Goal: Task Accomplishment & Management: Use online tool/utility

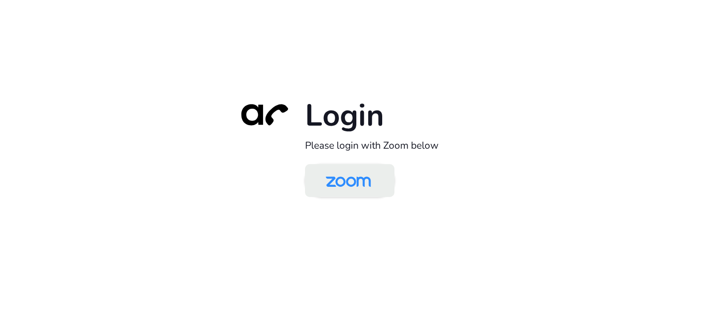
click at [343, 178] on img at bounding box center [348, 181] width 65 height 31
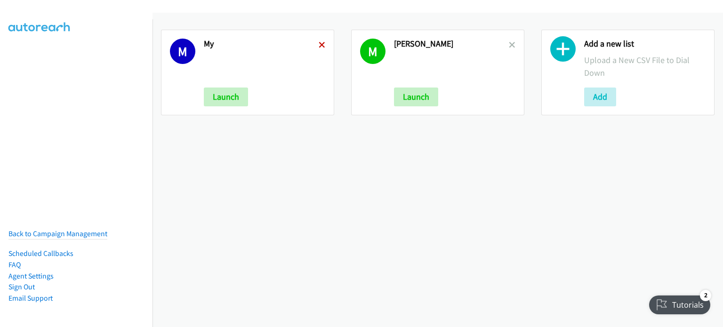
click at [319, 45] on icon at bounding box center [322, 45] width 7 height 7
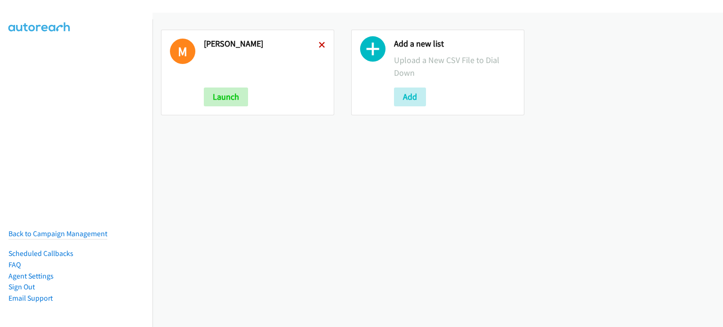
click at [323, 45] on icon at bounding box center [322, 45] width 7 height 7
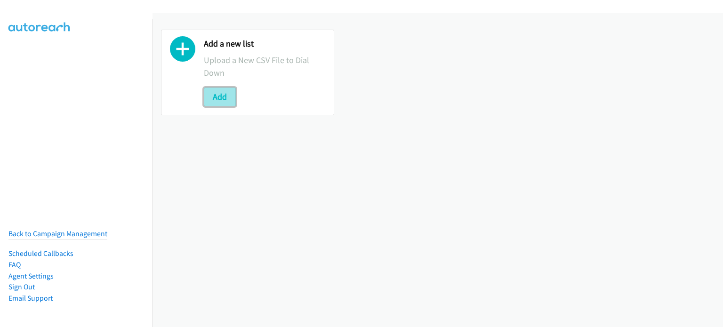
click at [207, 95] on button "Add" at bounding box center [220, 97] width 32 height 19
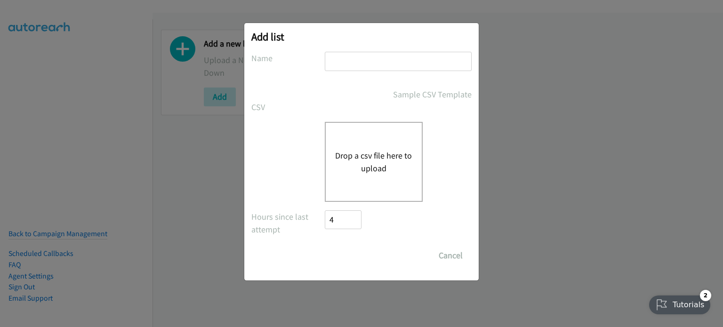
drag, startPoint x: 364, startPoint y: 68, endPoint x: 368, endPoint y: 72, distance: 5.0
click at [364, 68] on input "text" at bounding box center [398, 61] width 147 height 19
type input "mary"
click at [379, 167] on button "Drop a csv file here to upload" at bounding box center [373, 161] width 77 height 25
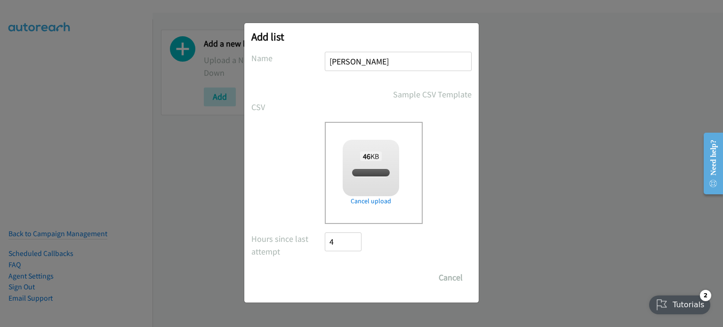
checkbox input "true"
click at [344, 274] on input "Save List" at bounding box center [349, 277] width 49 height 19
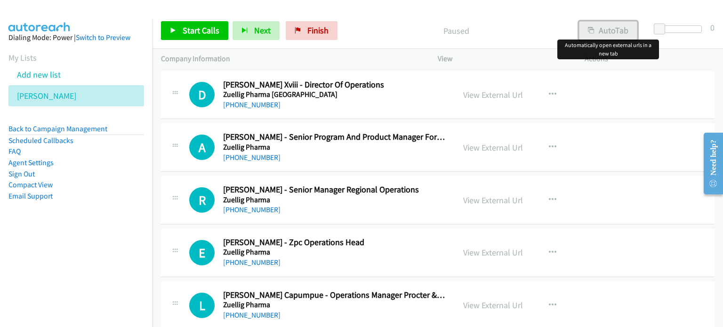
click at [609, 31] on button "AutoTab" at bounding box center [608, 30] width 58 height 19
click at [484, 94] on link "View External Url" at bounding box center [493, 94] width 60 height 11
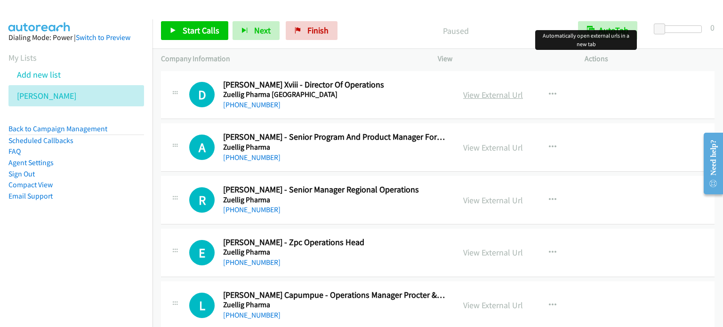
click at [478, 96] on link "View External Url" at bounding box center [493, 94] width 60 height 11
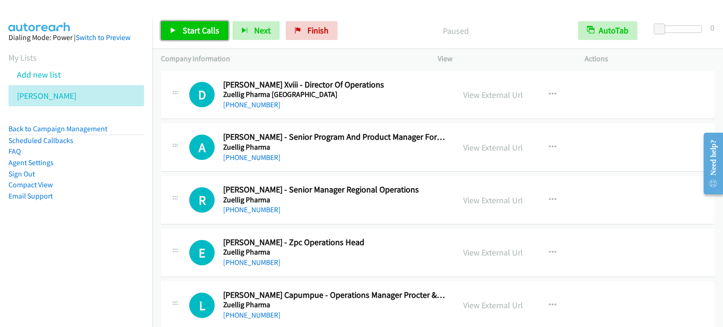
click at [202, 30] on span "Start Calls" at bounding box center [201, 30] width 37 height 11
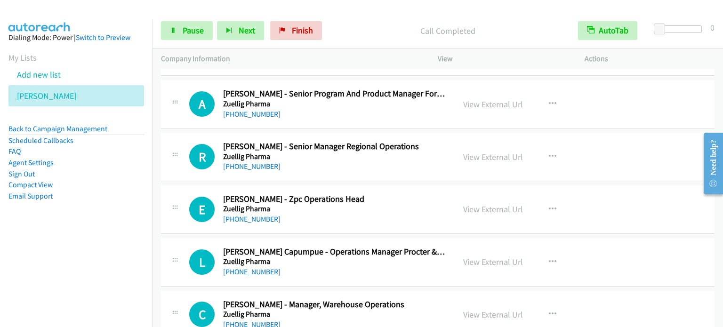
scroll to position [94, 0]
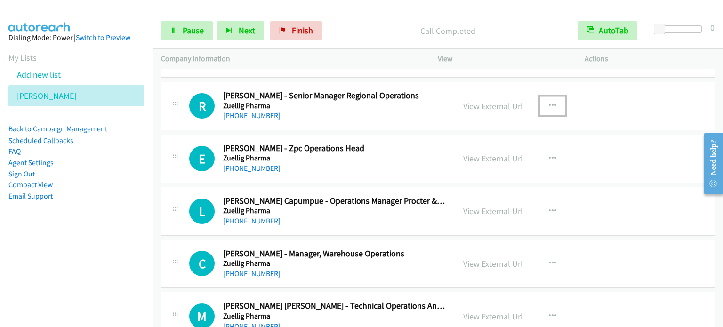
click at [554, 104] on button "button" at bounding box center [552, 106] width 25 height 19
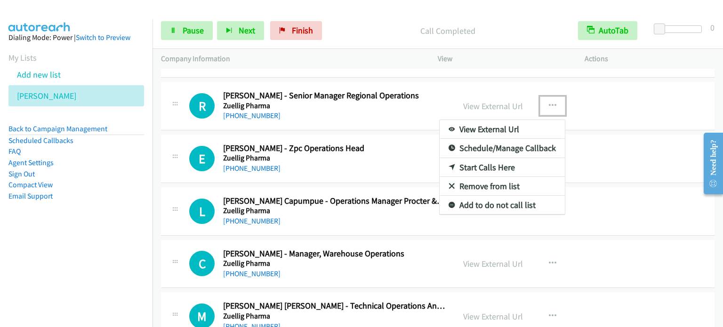
click at [489, 165] on link "Start Calls Here" at bounding box center [502, 167] width 125 height 19
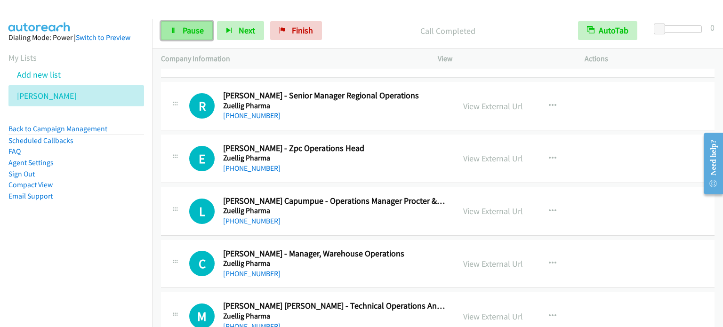
click at [189, 38] on link "Pause" at bounding box center [187, 30] width 52 height 19
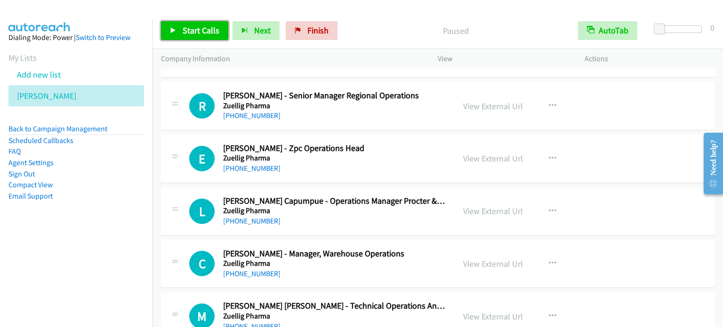
click at [188, 33] on span "Start Calls" at bounding box center [201, 30] width 37 height 11
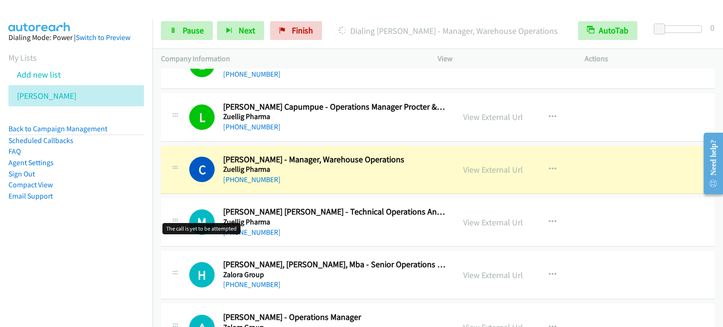
scroll to position [235, 0]
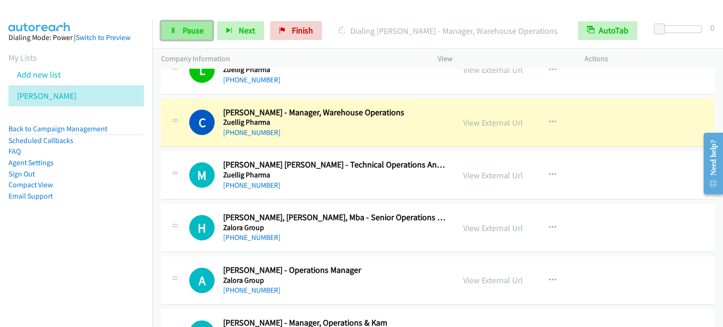
click at [199, 34] on span "Pause" at bounding box center [193, 30] width 21 height 11
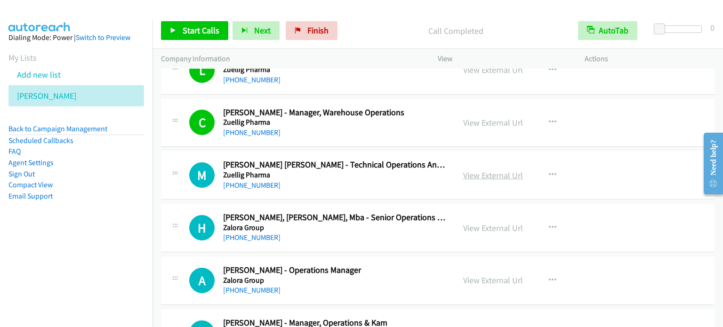
click at [500, 176] on link "View External Url" at bounding box center [493, 175] width 60 height 11
click at [549, 224] on icon "button" at bounding box center [553, 228] width 8 height 8
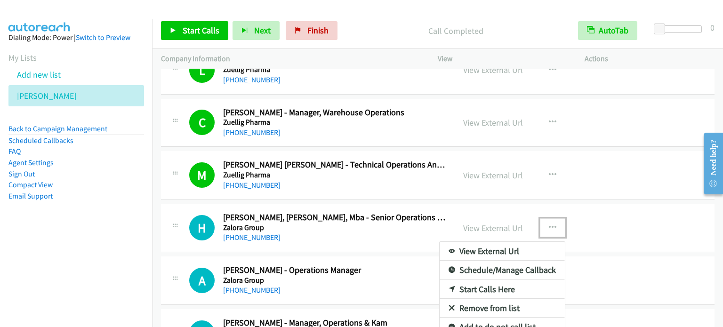
click at [506, 286] on link "Start Calls Here" at bounding box center [502, 289] width 125 height 19
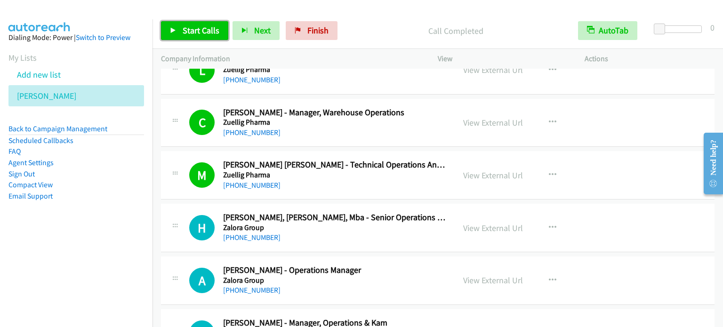
click at [200, 29] on span "Start Calls" at bounding box center [201, 30] width 37 height 11
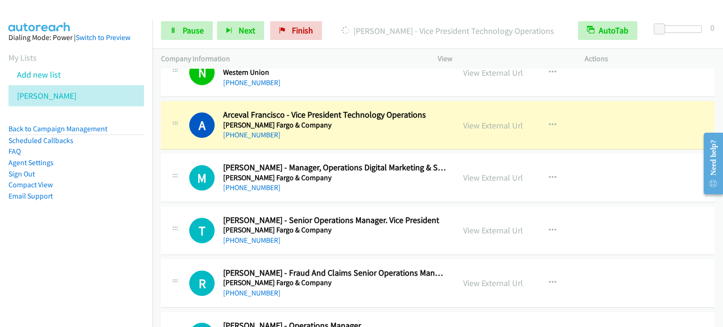
scroll to position [612, 0]
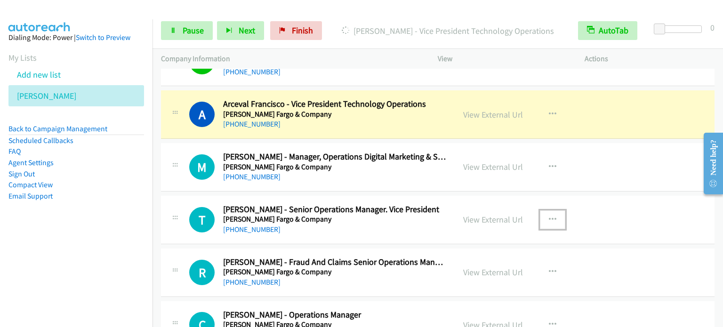
drag, startPoint x: 553, startPoint y: 219, endPoint x: 561, endPoint y: 212, distance: 10.7
click at [553, 219] on button "button" at bounding box center [552, 220] width 25 height 19
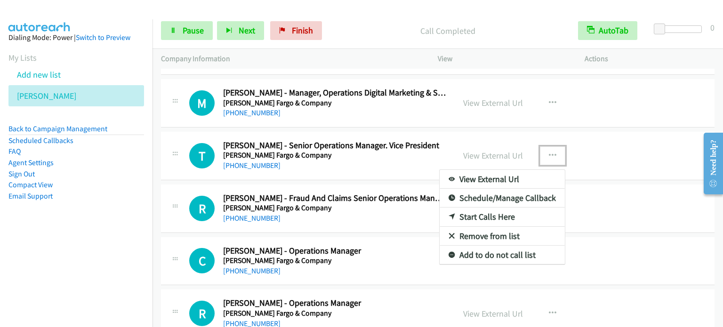
scroll to position [688, 0]
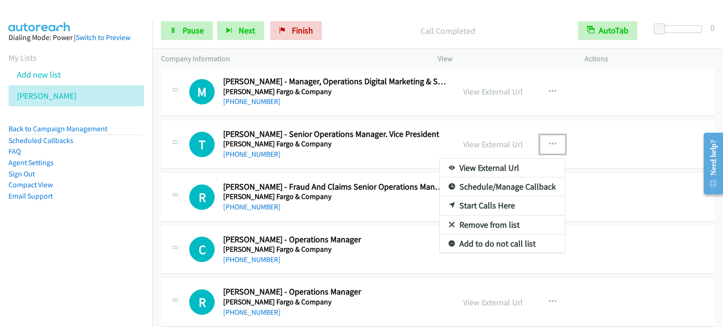
click at [550, 140] on div at bounding box center [361, 163] width 723 height 327
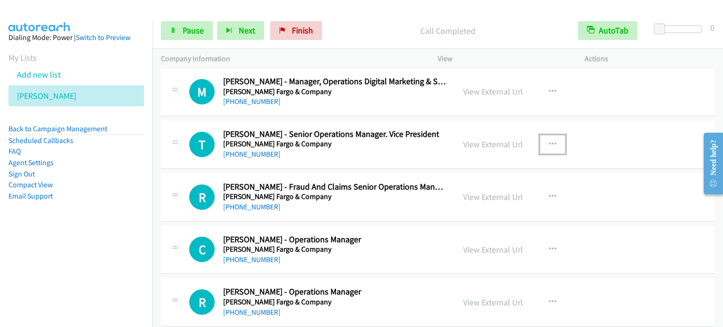
click at [551, 141] on icon "button" at bounding box center [553, 145] width 8 height 8
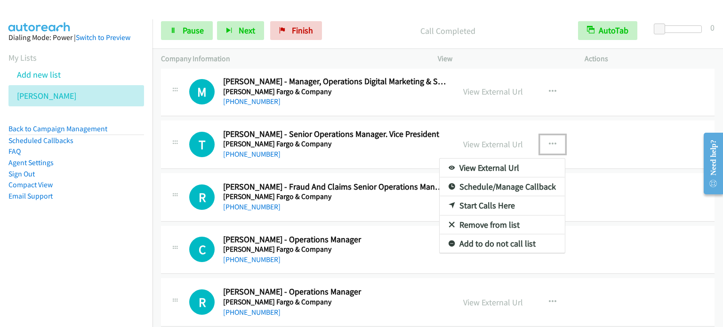
click at [497, 205] on link "Start Calls Here" at bounding box center [502, 205] width 125 height 19
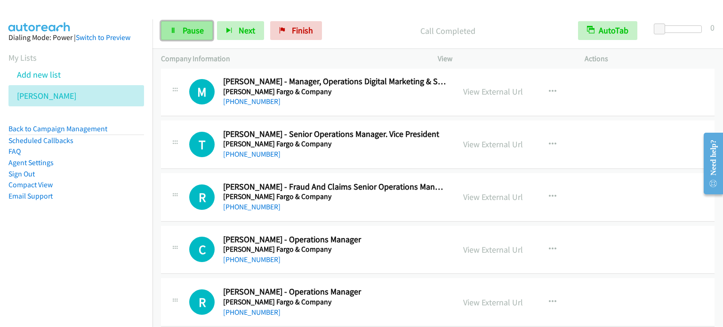
click at [190, 32] on span "Pause" at bounding box center [193, 30] width 21 height 11
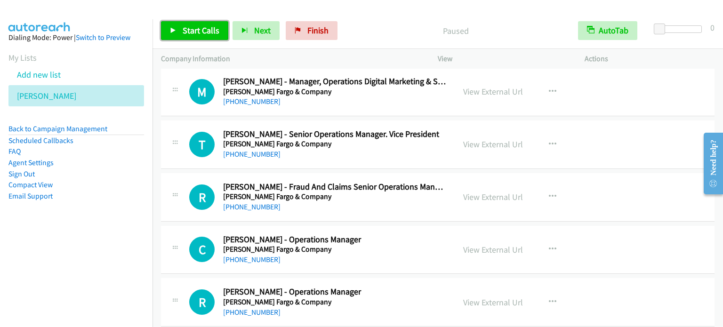
click at [190, 32] on span "Start Calls" at bounding box center [201, 30] width 37 height 11
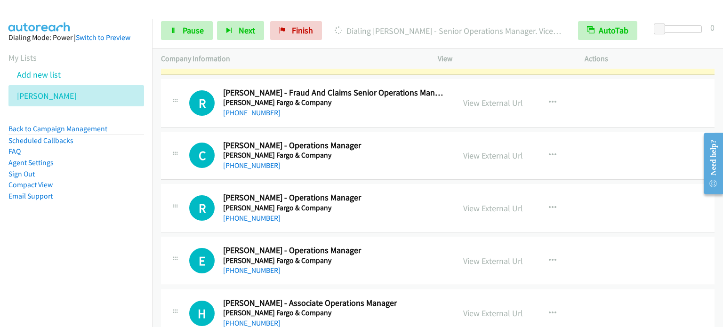
scroll to position [829, 0]
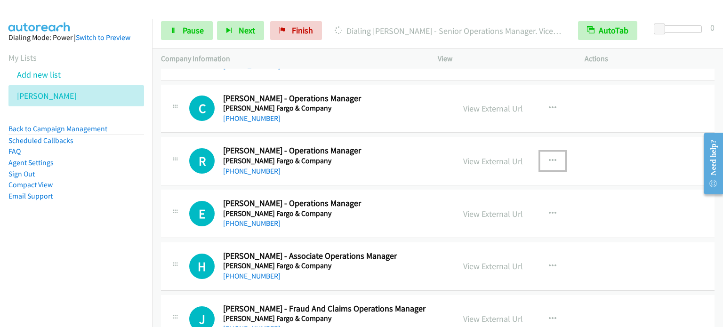
click at [551, 158] on icon "button" at bounding box center [553, 161] width 8 height 8
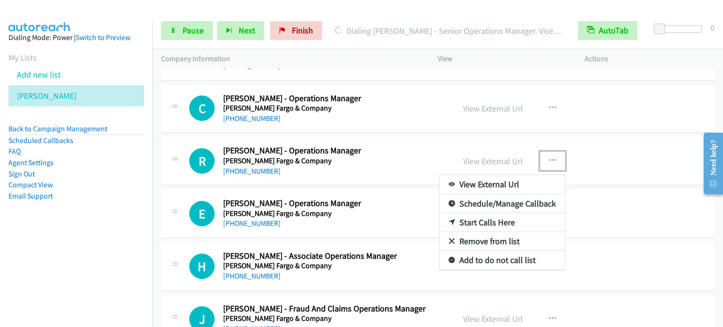
click at [494, 222] on link "Start Calls Here" at bounding box center [502, 222] width 125 height 19
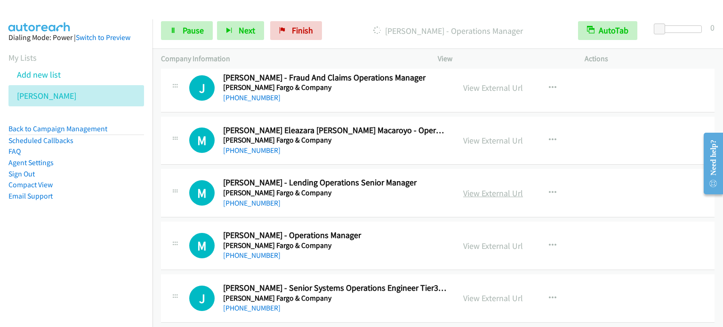
scroll to position [1111, 0]
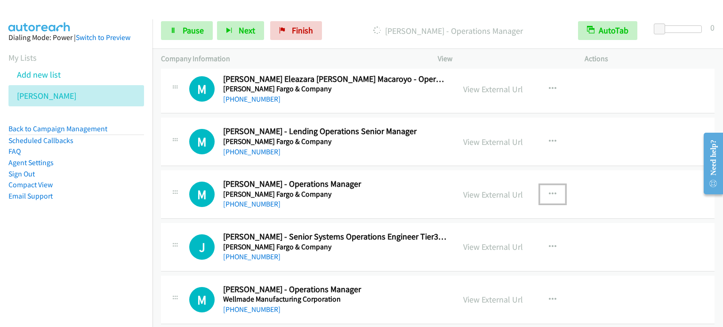
click at [551, 191] on icon "button" at bounding box center [553, 195] width 8 height 8
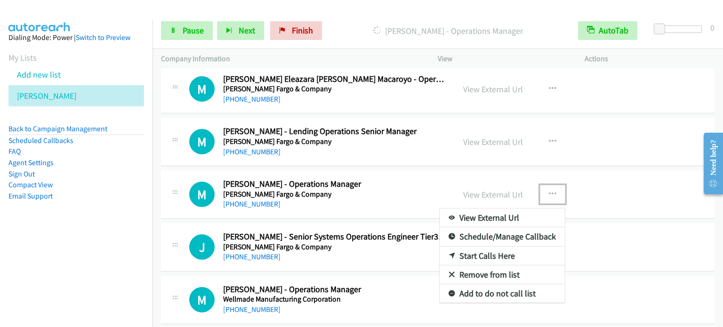
click at [478, 256] on link "Start Calls Here" at bounding box center [502, 256] width 125 height 19
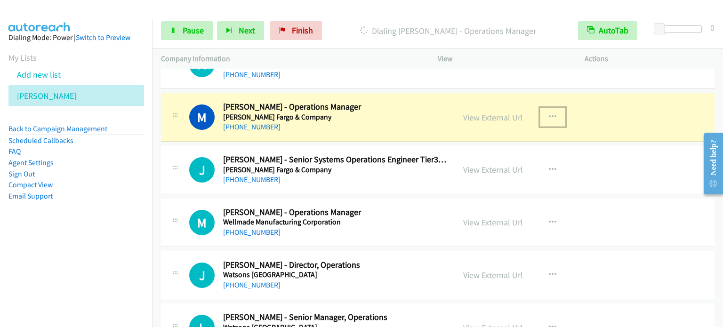
scroll to position [1206, 0]
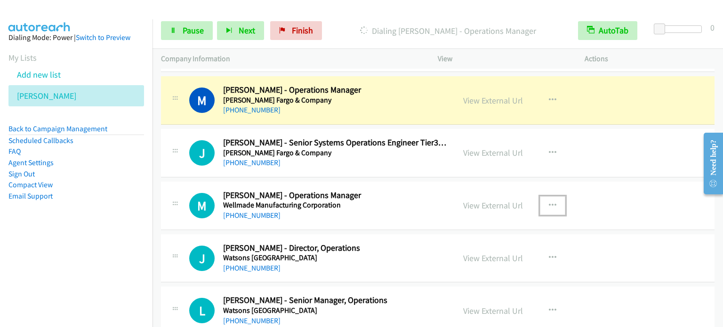
click at [551, 202] on icon "button" at bounding box center [553, 206] width 8 height 8
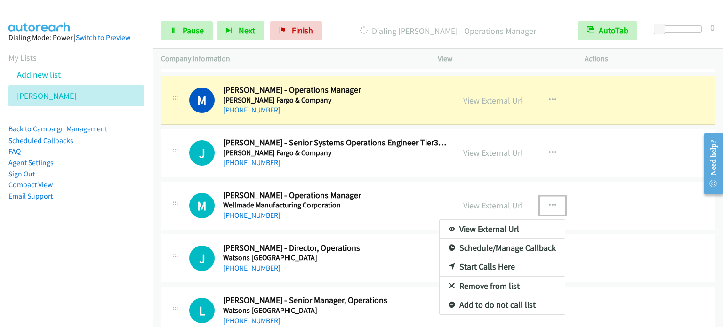
click at [470, 264] on link "Start Calls Here" at bounding box center [502, 267] width 125 height 19
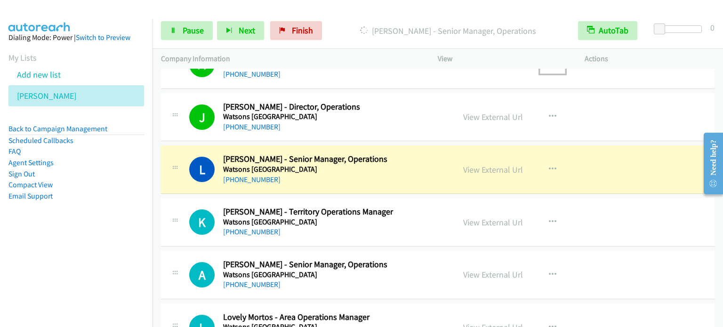
scroll to position [1394, 0]
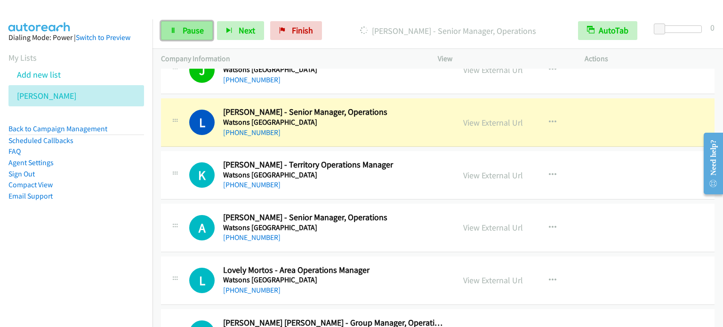
click at [202, 35] on span "Pause" at bounding box center [193, 30] width 21 height 11
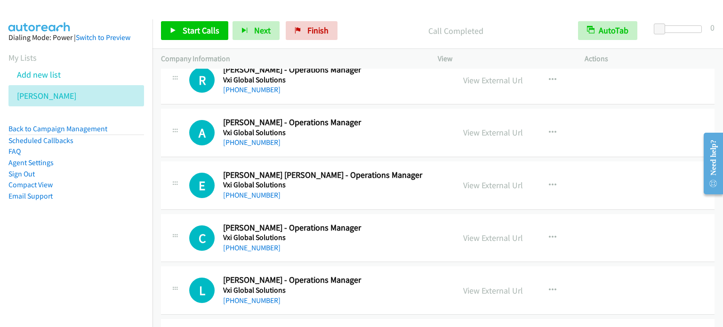
scroll to position [4596, 0]
drag, startPoint x: 155, startPoint y: 108, endPoint x: 417, endPoint y: 171, distance: 269.7
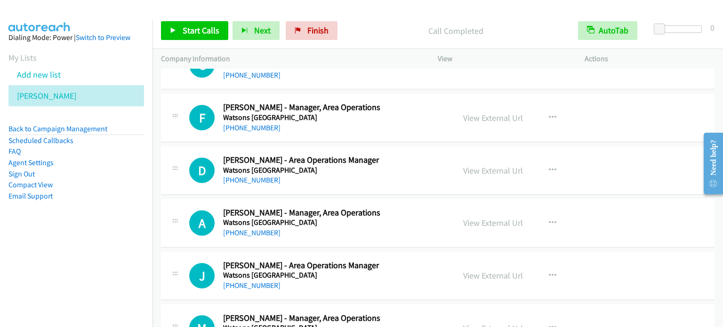
scroll to position [1771, 0]
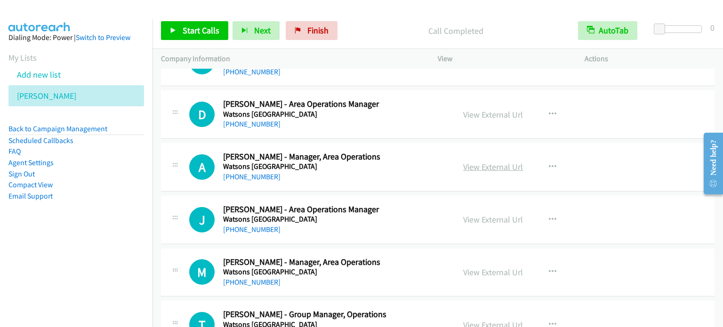
click at [468, 162] on link "View External Url" at bounding box center [493, 167] width 60 height 11
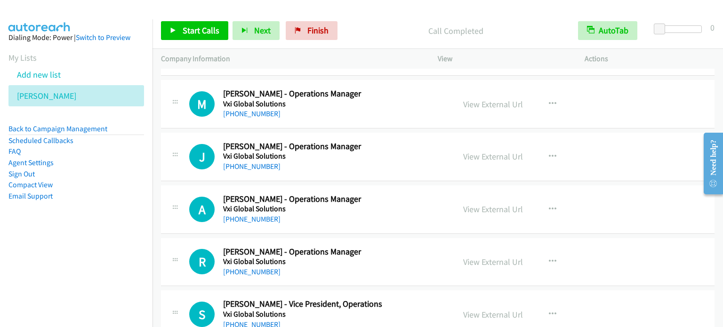
scroll to position [3419, 0]
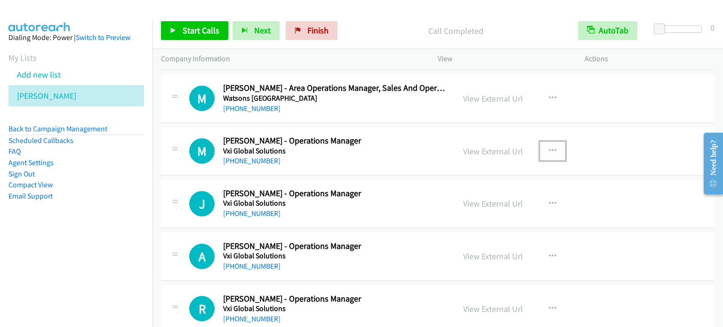
click at [552, 147] on icon "button" at bounding box center [553, 151] width 8 height 8
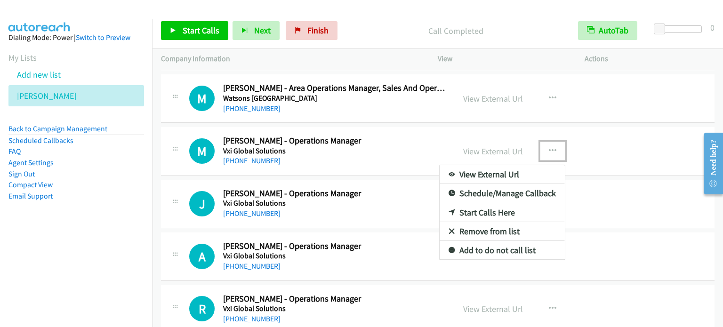
click at [480, 208] on link "Start Calls Here" at bounding box center [502, 212] width 125 height 19
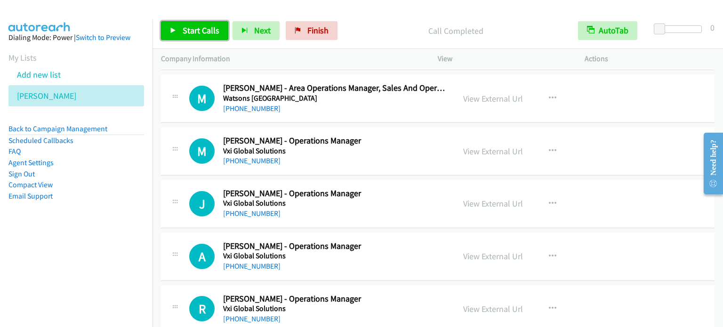
click at [178, 24] on link "Start Calls" at bounding box center [194, 30] width 67 height 19
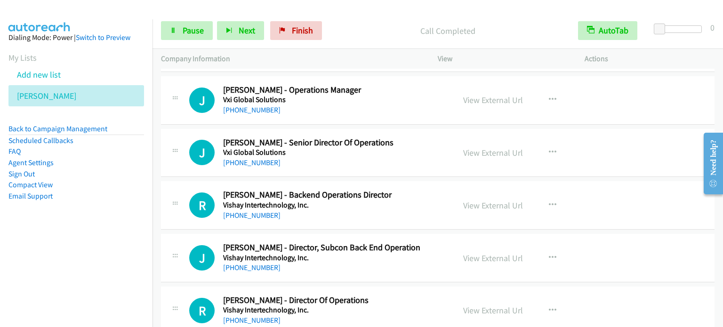
scroll to position [5020, 0]
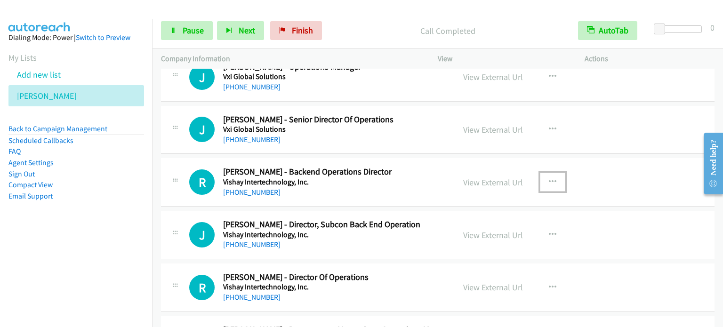
click at [553, 173] on button "button" at bounding box center [552, 182] width 25 height 19
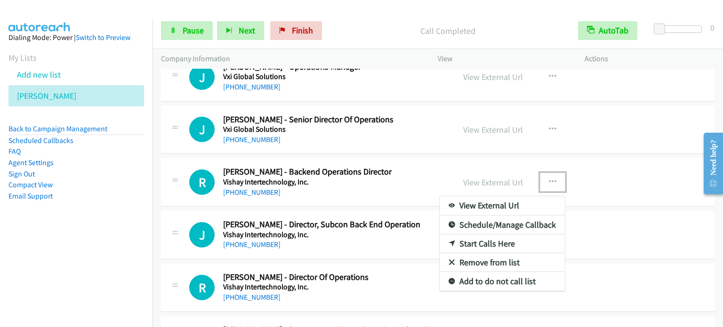
click at [499, 236] on link "Start Calls Here" at bounding box center [502, 244] width 125 height 19
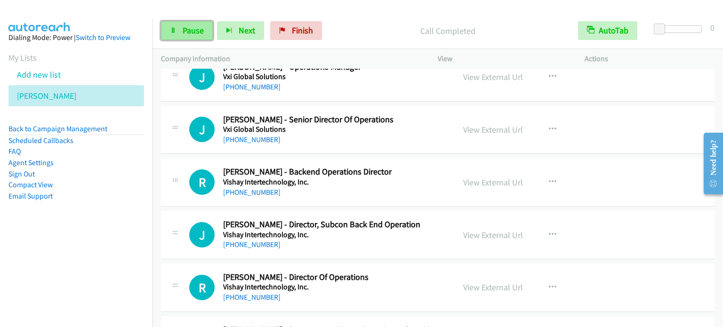
click at [197, 33] on span "Pause" at bounding box center [193, 30] width 21 height 11
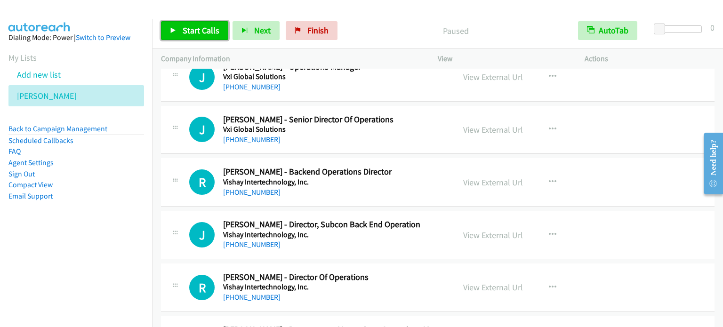
click at [194, 33] on span "Start Calls" at bounding box center [201, 30] width 37 height 11
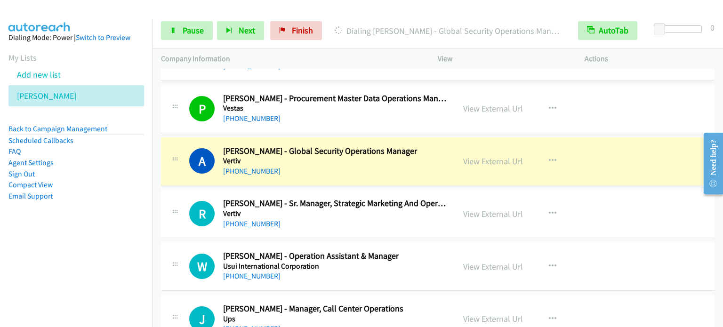
scroll to position [5303, 0]
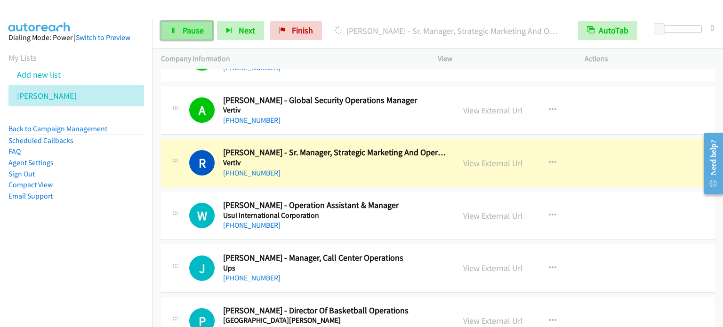
click at [187, 35] on link "Pause" at bounding box center [187, 30] width 52 height 19
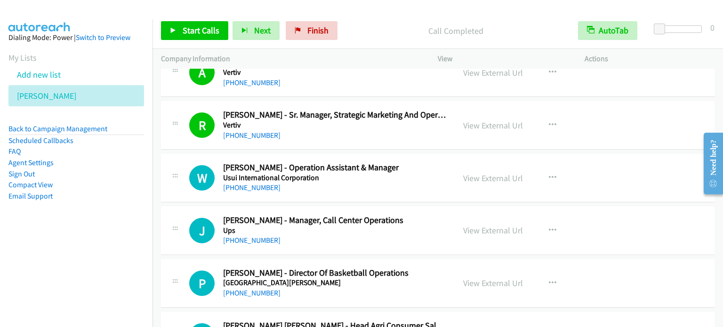
scroll to position [5397, 0]
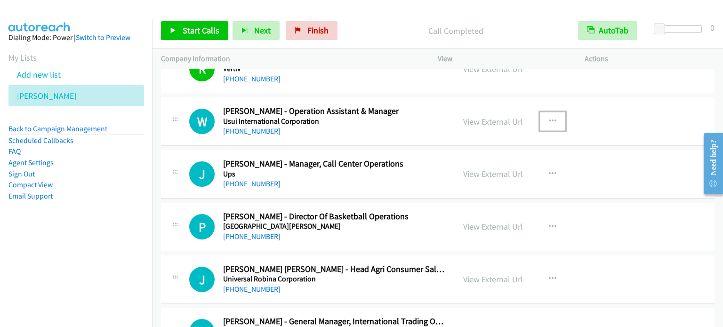
click at [550, 118] on icon "button" at bounding box center [553, 122] width 8 height 8
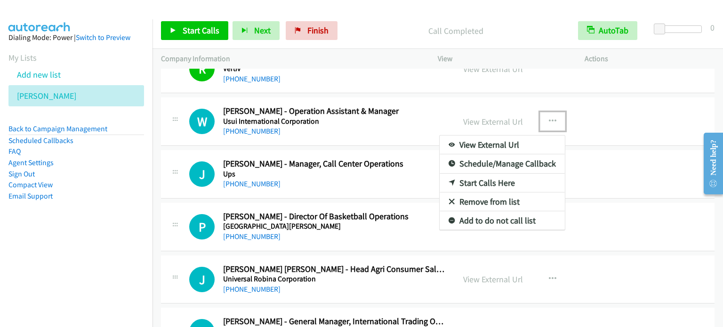
click at [459, 176] on link "Start Calls Here" at bounding box center [502, 183] width 125 height 19
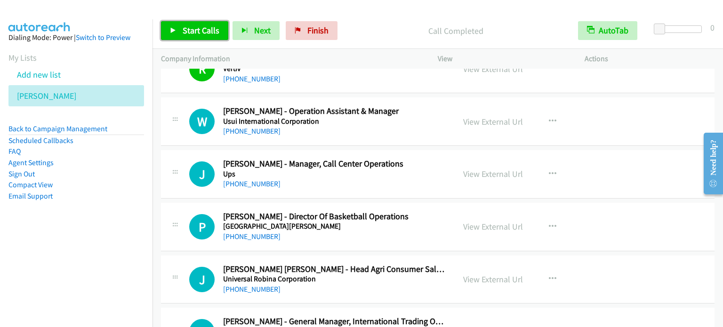
click at [178, 28] on link "Start Calls" at bounding box center [194, 30] width 67 height 19
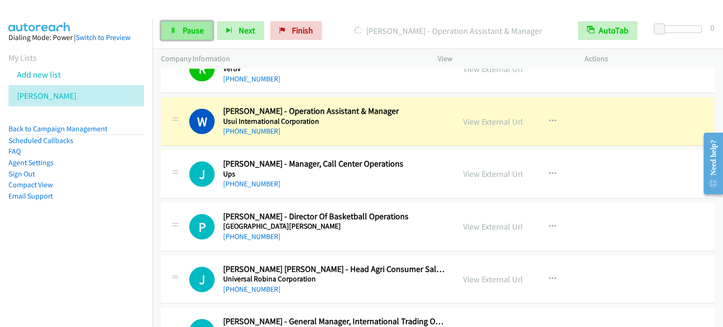
click at [189, 24] on link "Pause" at bounding box center [187, 30] width 52 height 19
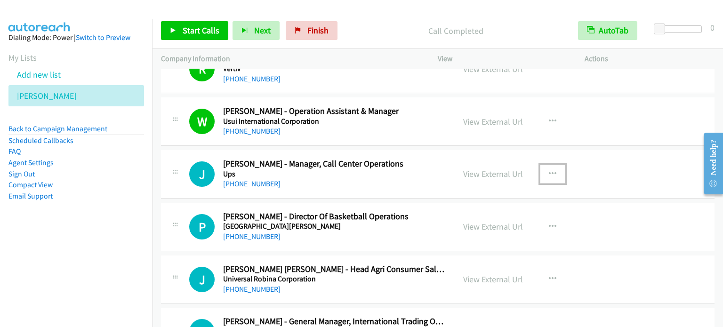
click at [553, 165] on button "button" at bounding box center [552, 174] width 25 height 19
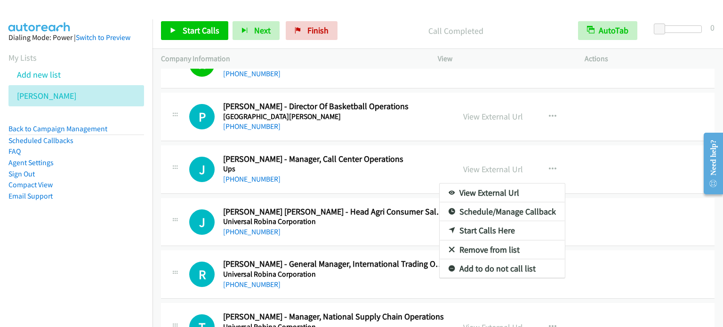
scroll to position [5472, 0]
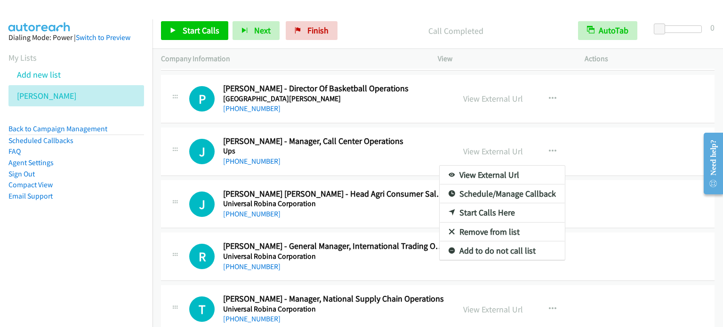
click at [547, 138] on div at bounding box center [361, 163] width 723 height 327
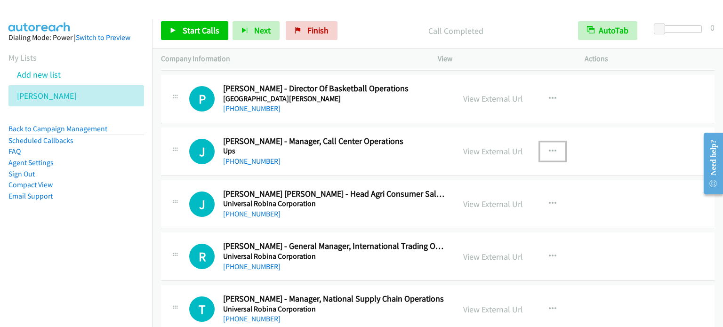
click at [549, 148] on icon "button" at bounding box center [553, 152] width 8 height 8
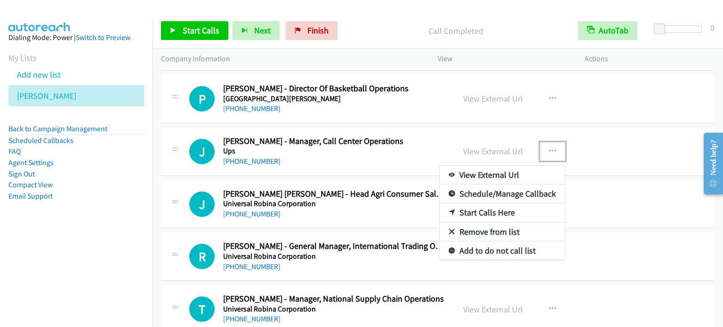
click at [487, 203] on link "Start Calls Here" at bounding box center [502, 212] width 125 height 19
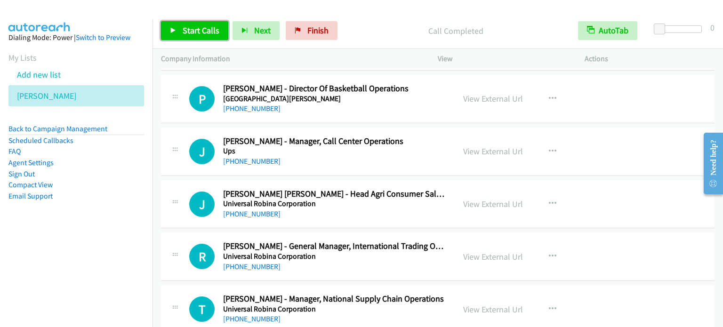
click at [182, 35] on link "Start Calls" at bounding box center [194, 30] width 67 height 19
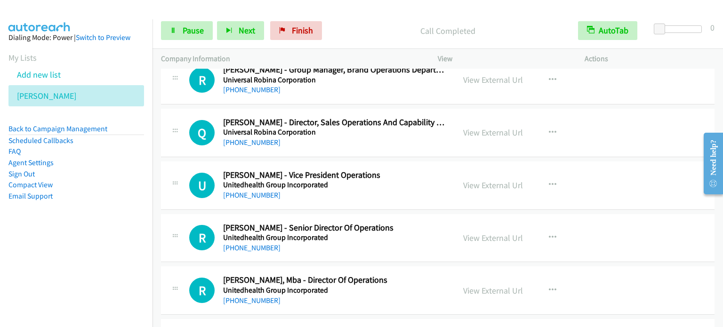
scroll to position [5755, 0]
click at [556, 175] on button "button" at bounding box center [552, 184] width 25 height 19
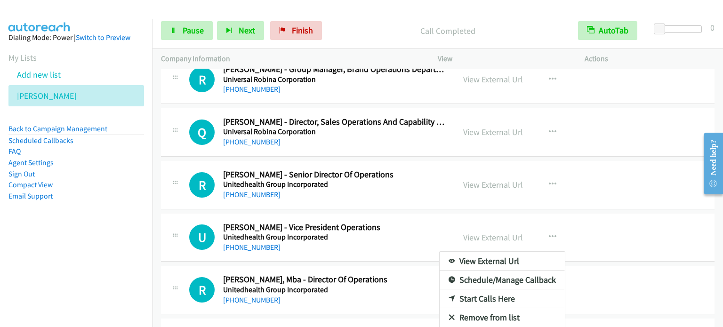
click at [551, 173] on div at bounding box center [361, 163] width 723 height 327
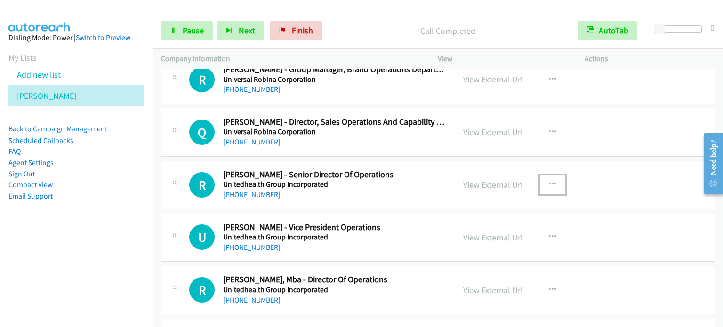
click at [551, 181] on icon "button" at bounding box center [553, 185] width 8 height 8
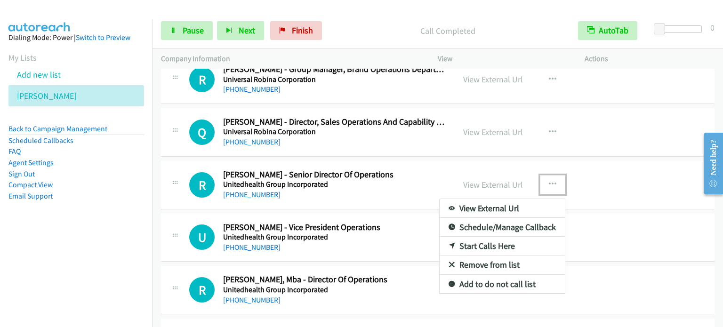
click at [488, 237] on link "Start Calls Here" at bounding box center [502, 246] width 125 height 19
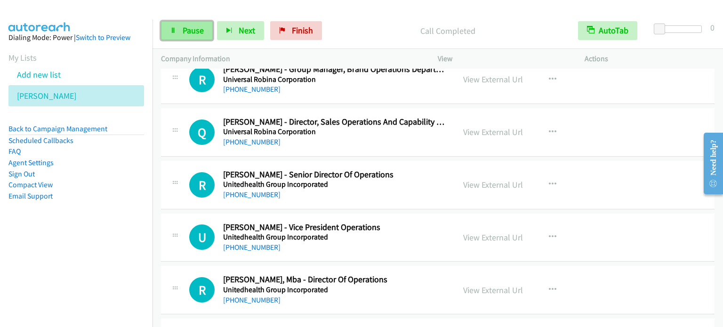
click at [177, 34] on link "Pause" at bounding box center [187, 30] width 52 height 19
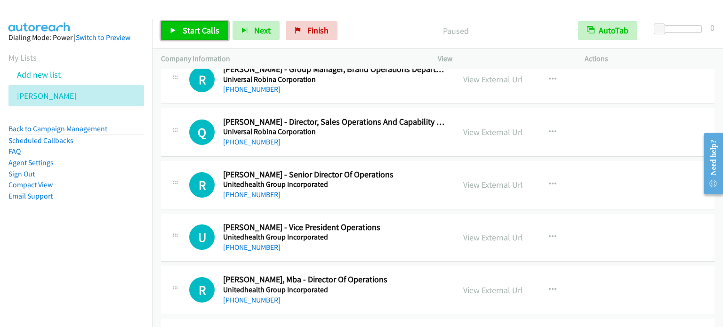
click at [177, 34] on link "Start Calls" at bounding box center [194, 30] width 67 height 19
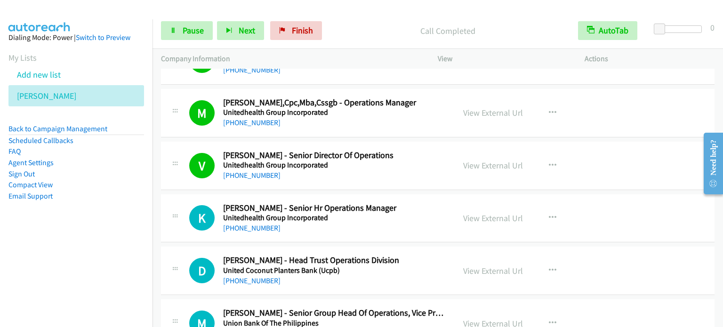
scroll to position [6132, 0]
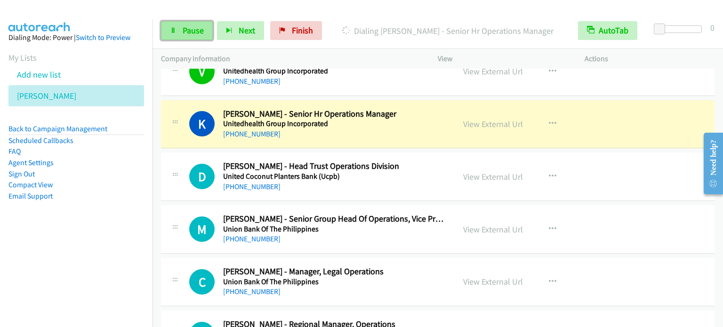
click at [185, 25] on span "Pause" at bounding box center [193, 30] width 21 height 11
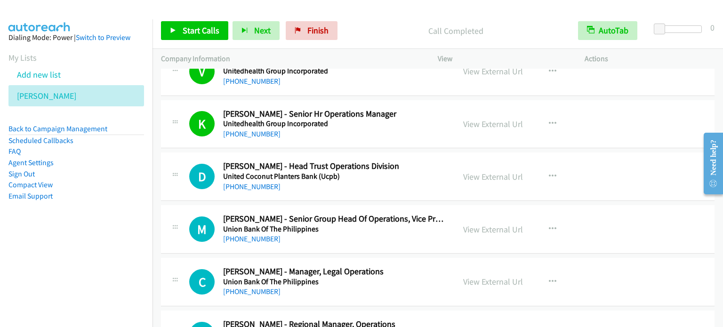
scroll to position [6179, 0]
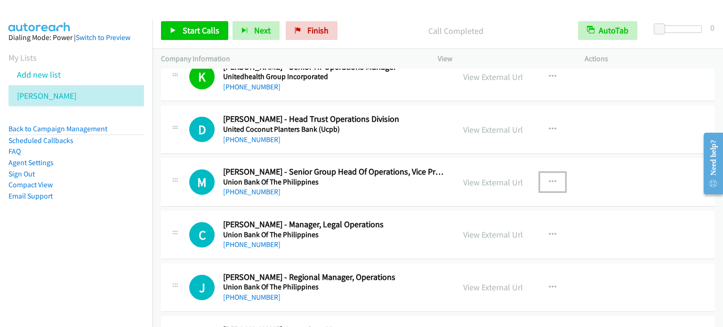
click at [552, 173] on button "button" at bounding box center [552, 182] width 25 height 19
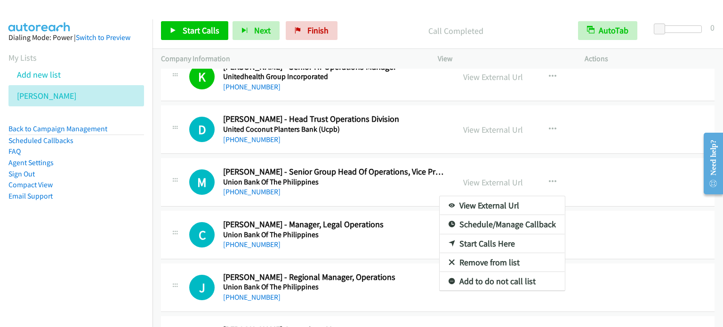
click at [486, 171] on div at bounding box center [361, 163] width 723 height 327
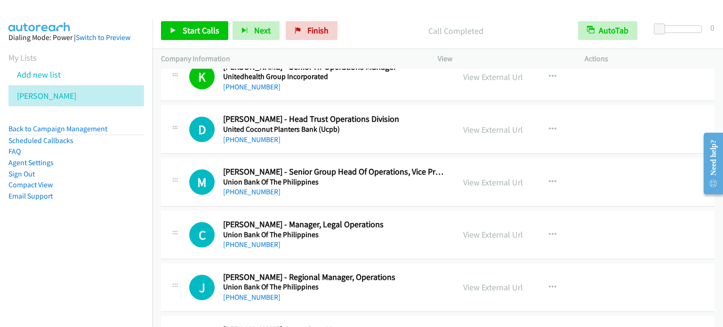
drag, startPoint x: 486, startPoint y: 171, endPoint x: 466, endPoint y: 153, distance: 27.0
click at [488, 177] on link "View External Url" at bounding box center [493, 182] width 60 height 11
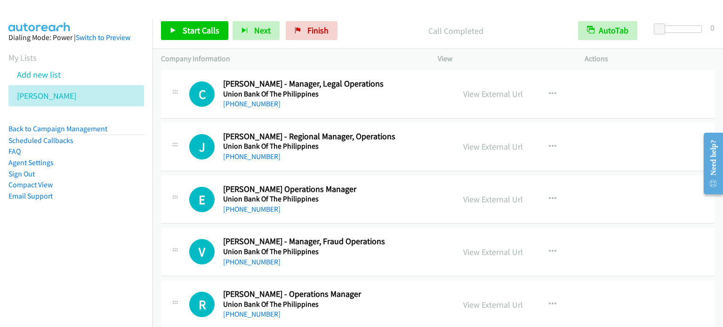
scroll to position [6320, 0]
click at [549, 143] on icon "button" at bounding box center [553, 147] width 8 height 8
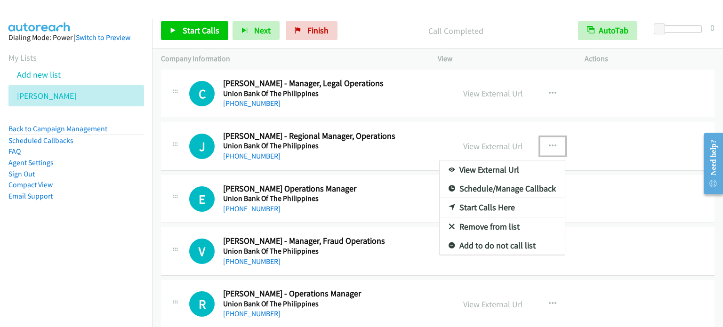
click at [483, 198] on link "Start Calls Here" at bounding box center [502, 207] width 125 height 19
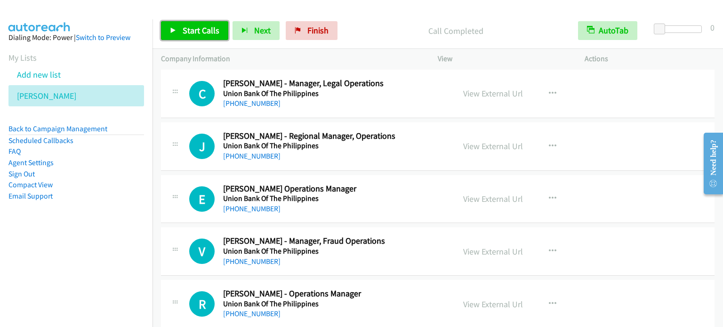
click at [203, 31] on span "Start Calls" at bounding box center [201, 30] width 37 height 11
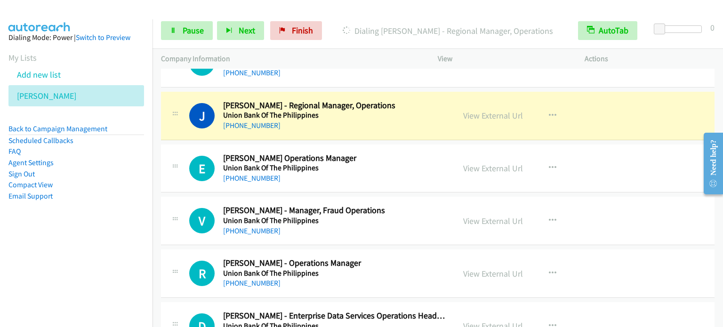
scroll to position [6367, 0]
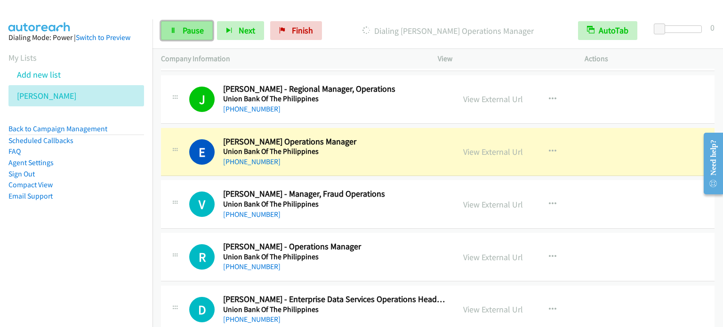
click at [188, 32] on span "Pause" at bounding box center [193, 30] width 21 height 11
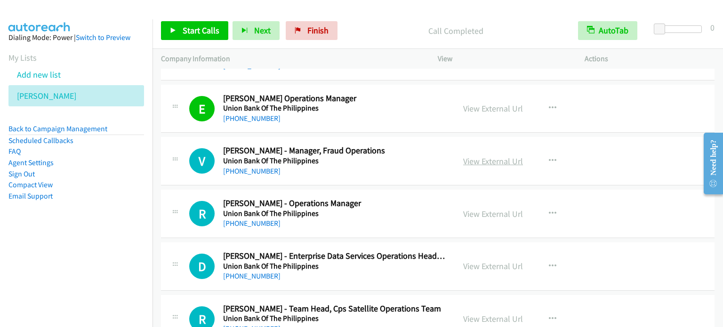
scroll to position [6461, 0]
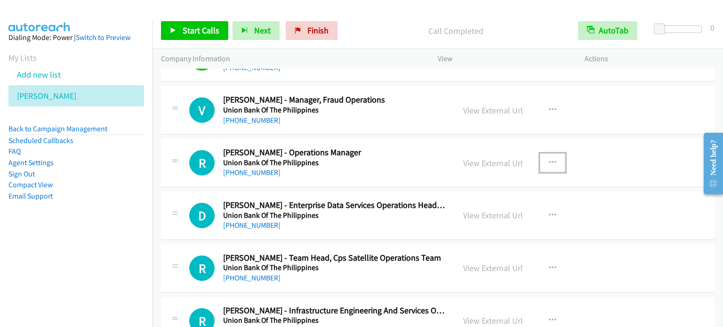
click at [550, 159] on icon "button" at bounding box center [553, 163] width 8 height 8
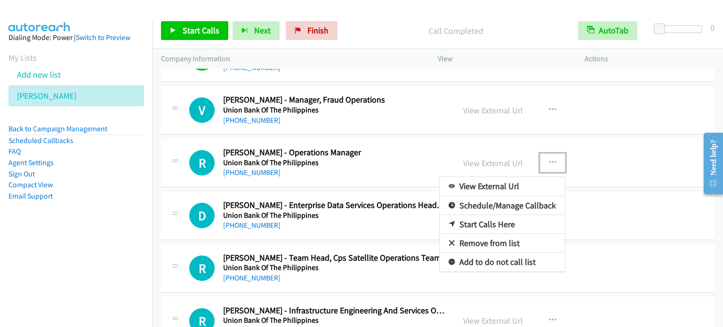
click at [501, 215] on link "Start Calls Here" at bounding box center [502, 224] width 125 height 19
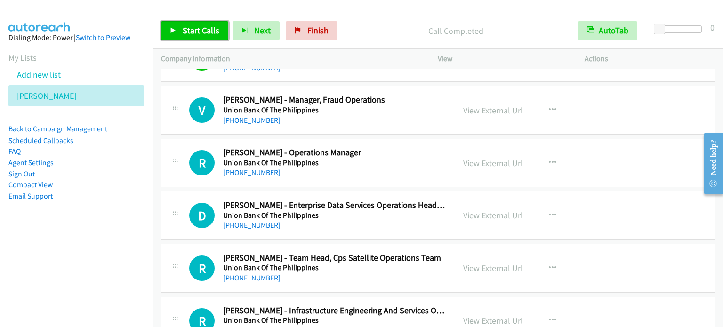
drag, startPoint x: 187, startPoint y: 29, endPoint x: 228, endPoint y: 45, distance: 43.6
click at [186, 30] on span "Start Calls" at bounding box center [201, 30] width 37 height 11
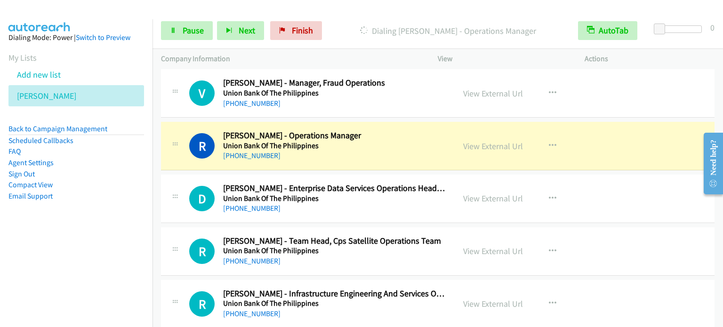
scroll to position [6508, 0]
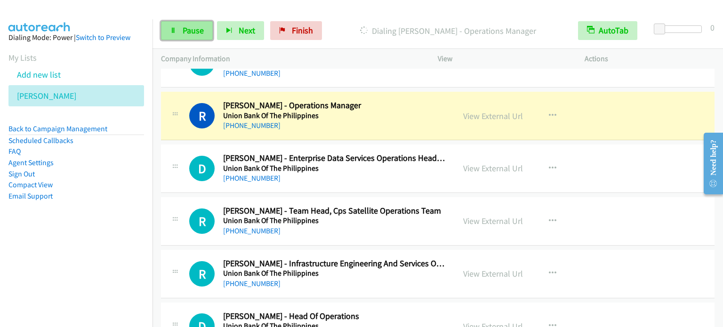
click at [186, 31] on span "Pause" at bounding box center [193, 30] width 21 height 11
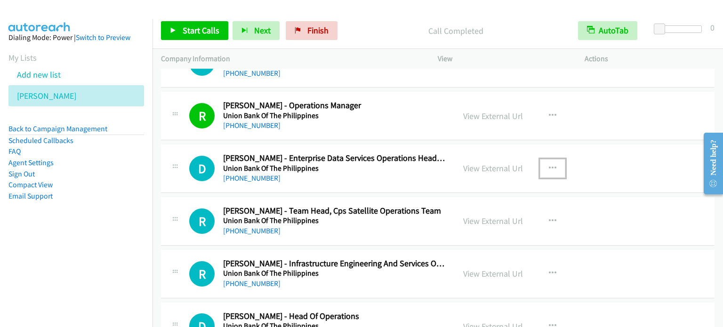
click at [551, 165] on icon "button" at bounding box center [553, 169] width 8 height 8
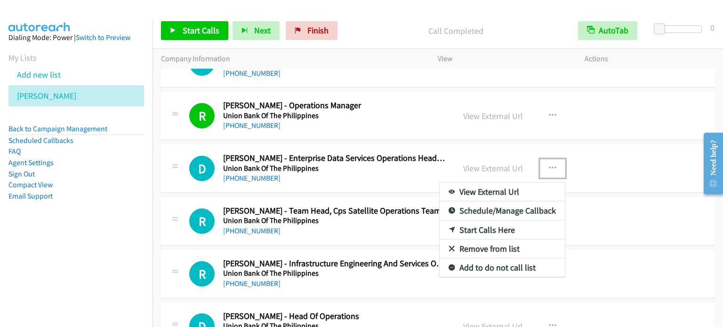
click at [488, 221] on link "Start Calls Here" at bounding box center [502, 230] width 125 height 19
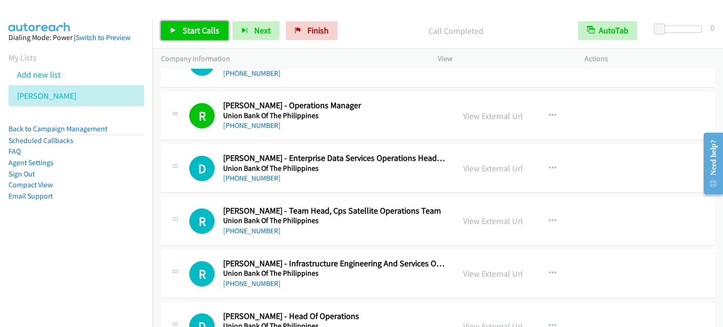
click at [189, 37] on link "Start Calls" at bounding box center [194, 30] width 67 height 19
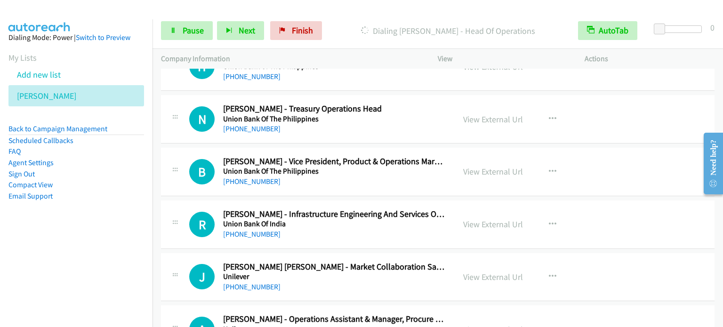
scroll to position [6838, 0]
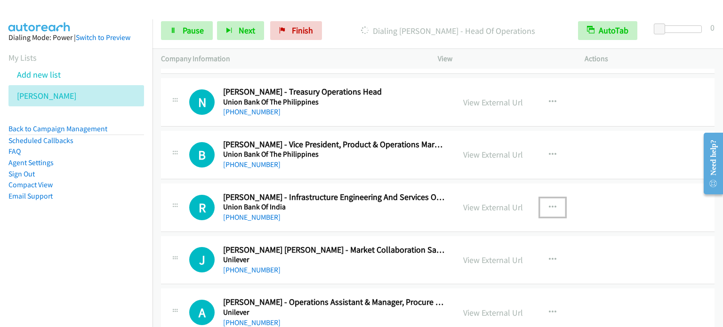
click at [550, 204] on icon "button" at bounding box center [553, 208] width 8 height 8
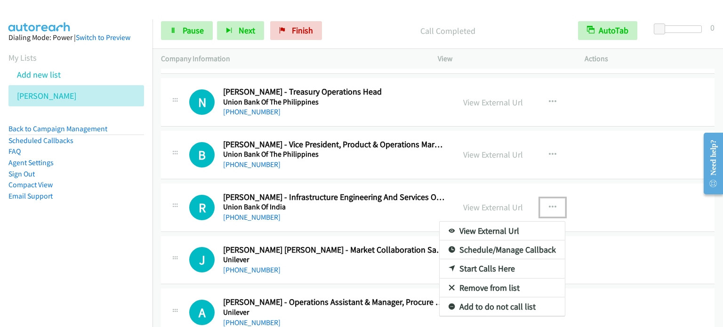
click at [551, 194] on div at bounding box center [361, 163] width 723 height 327
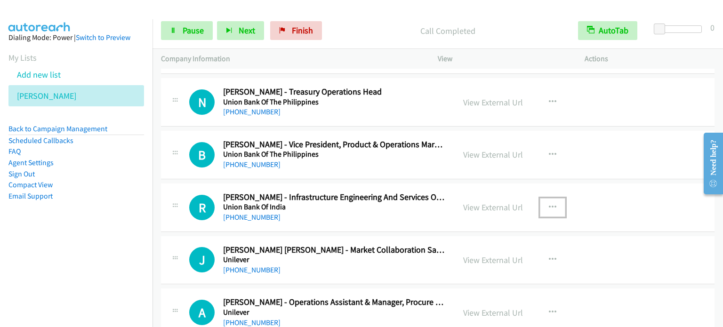
click at [551, 204] on icon "button" at bounding box center [553, 208] width 8 height 8
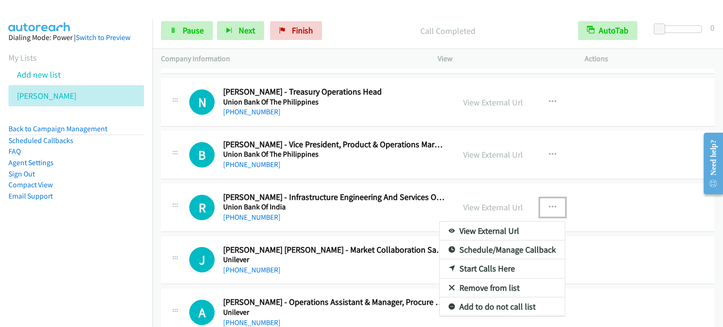
click at [501, 259] on link "Start Calls Here" at bounding box center [502, 268] width 125 height 19
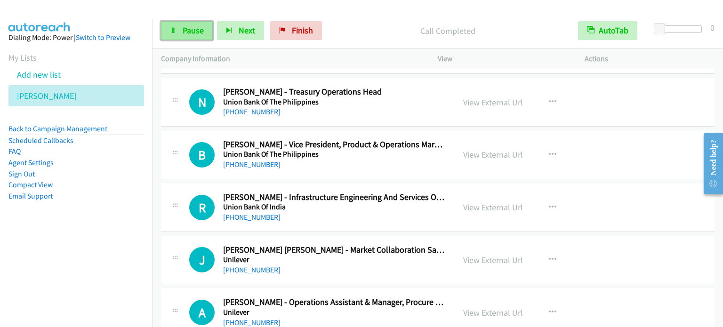
click at [188, 30] on span "Pause" at bounding box center [193, 30] width 21 height 11
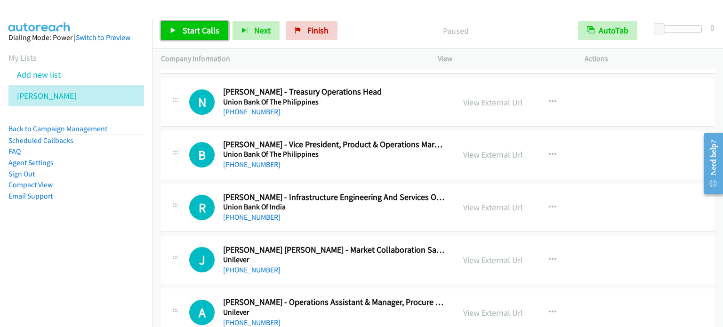
click at [187, 31] on span "Start Calls" at bounding box center [201, 30] width 37 height 11
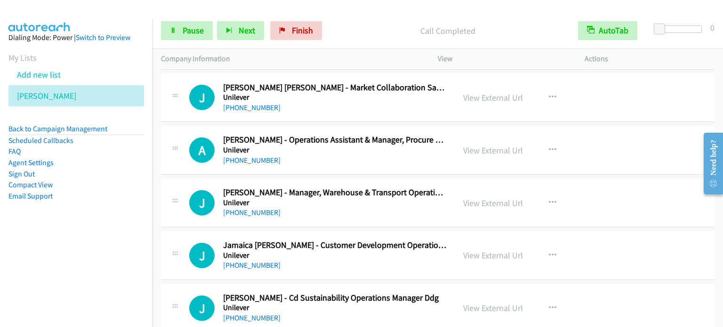
scroll to position [6979, 0]
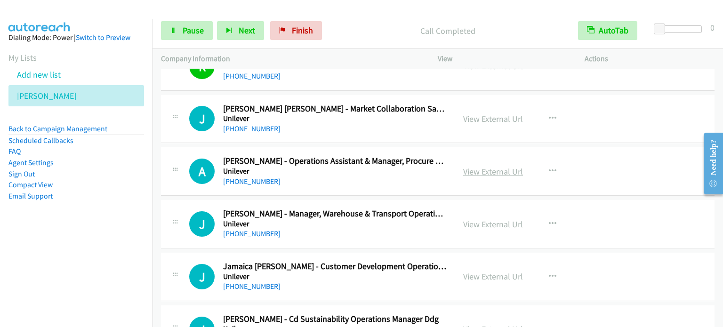
click at [492, 166] on link "View External Url" at bounding box center [493, 171] width 60 height 11
click at [179, 25] on link "Pause" at bounding box center [187, 30] width 52 height 19
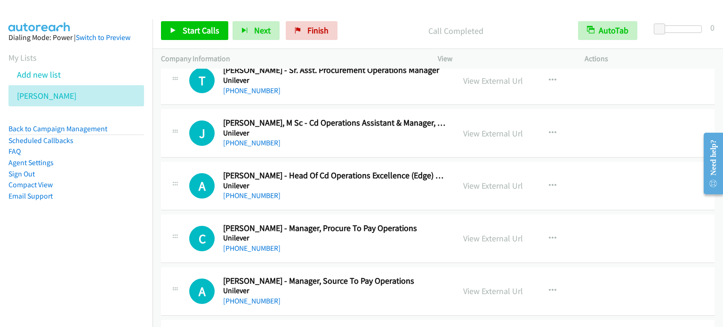
scroll to position [7356, 0]
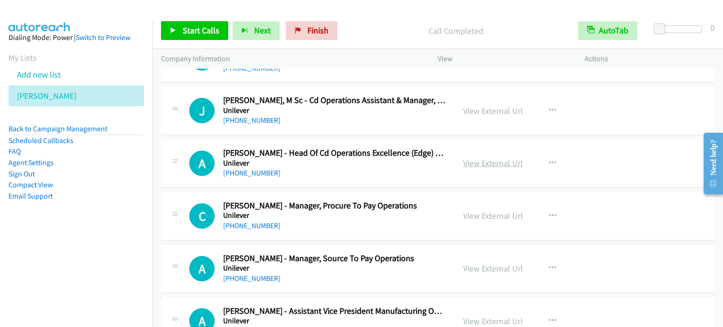
click at [503, 158] on link "View External Url" at bounding box center [493, 163] width 60 height 11
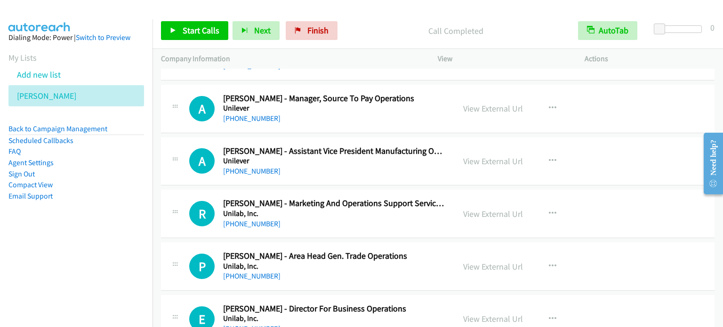
scroll to position [7497, 0]
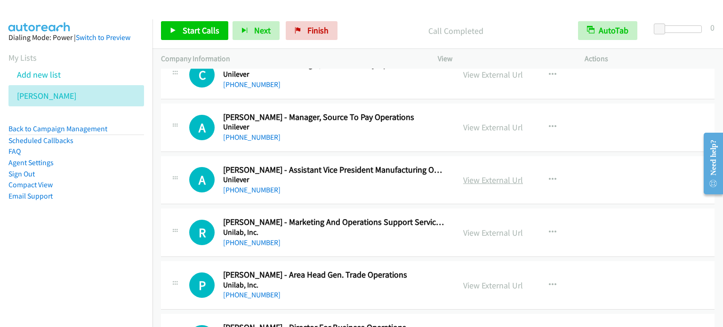
click at [468, 175] on link "View External Url" at bounding box center [493, 180] width 60 height 11
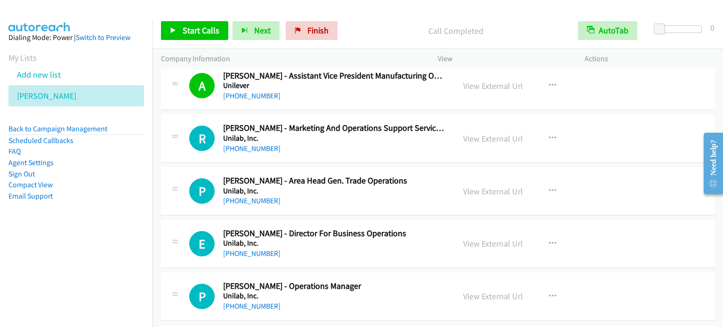
scroll to position [7639, 0]
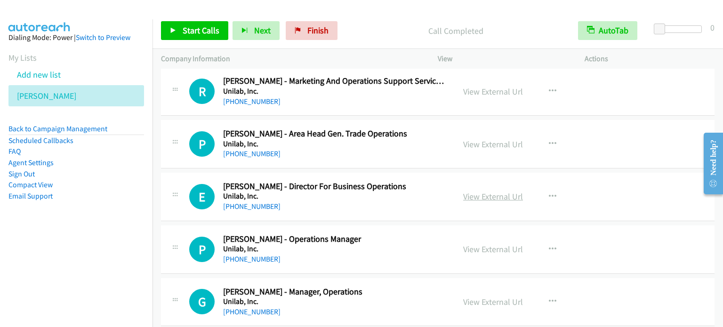
click at [499, 191] on link "View External Url" at bounding box center [493, 196] width 60 height 11
click at [549, 193] on icon "button" at bounding box center [553, 197] width 8 height 8
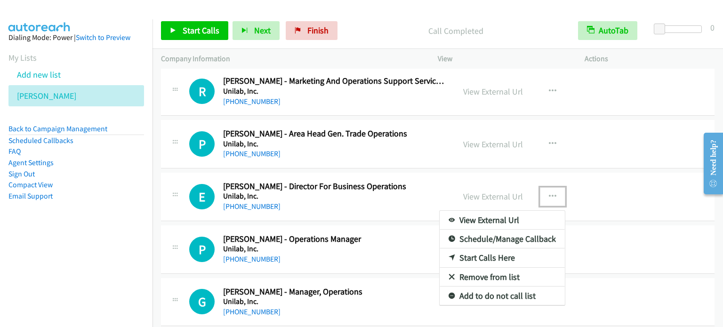
click at [495, 249] on link "Start Calls Here" at bounding box center [502, 258] width 125 height 19
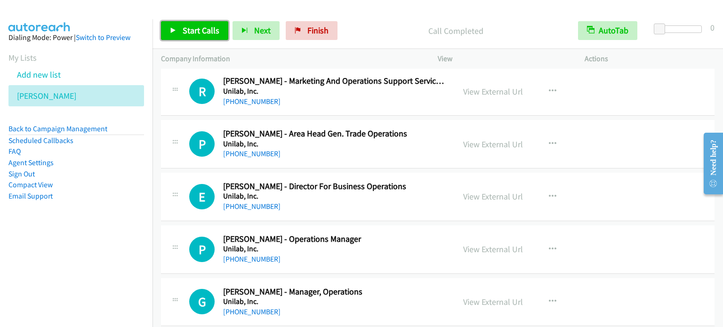
click at [206, 37] on link "Start Calls" at bounding box center [194, 30] width 67 height 19
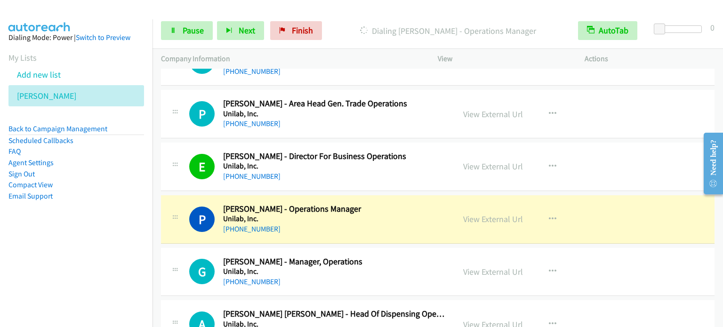
scroll to position [7686, 0]
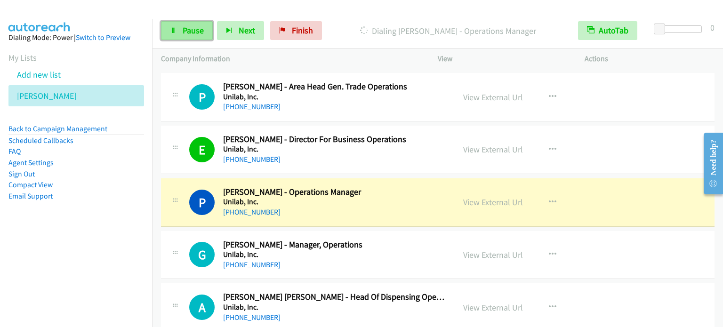
click at [168, 30] on link "Pause" at bounding box center [187, 30] width 52 height 19
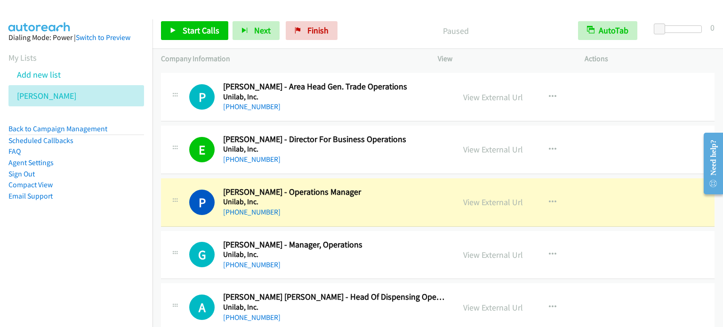
click at [155, 188] on td "P Callback Scheduled Patrick James Santos - Operations Manager Unilab, Inc. Asi…" at bounding box center [438, 202] width 571 height 53
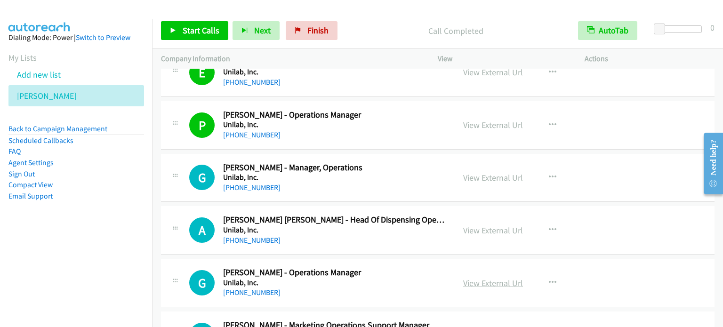
scroll to position [7780, 0]
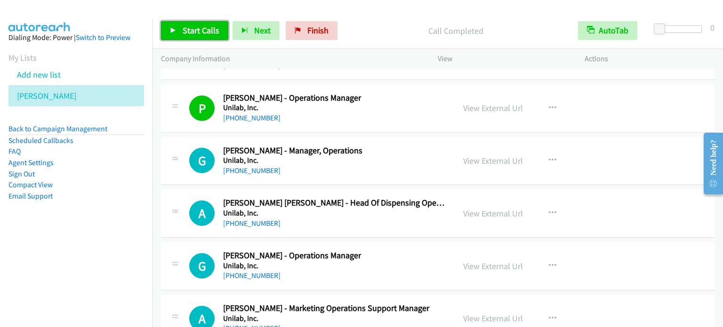
click at [213, 26] on span "Start Calls" at bounding box center [201, 30] width 37 height 11
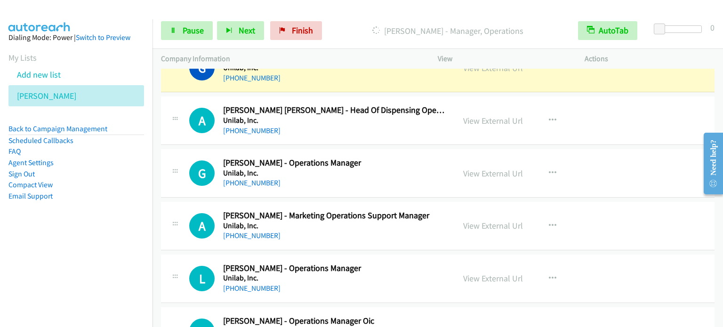
scroll to position [7874, 0]
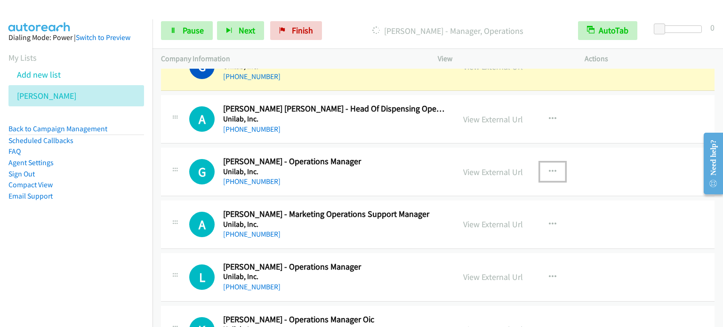
click at [551, 168] on icon "button" at bounding box center [553, 172] width 8 height 8
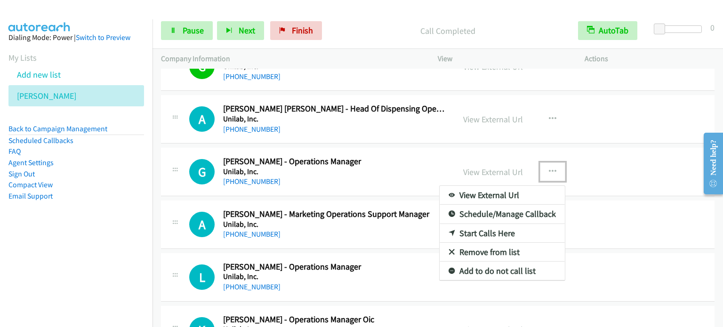
click at [486, 224] on link "Start Calls Here" at bounding box center [502, 233] width 125 height 19
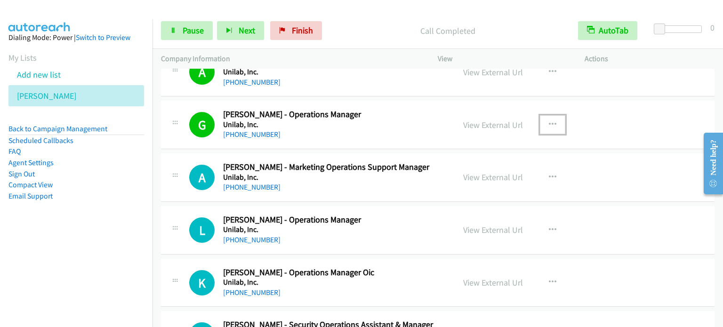
scroll to position [8016, 0]
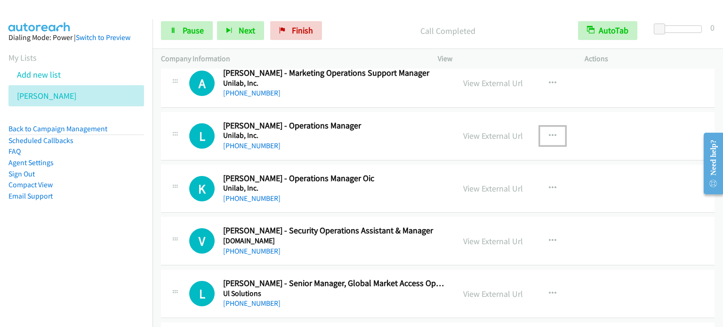
click at [550, 132] on icon "button" at bounding box center [553, 136] width 8 height 8
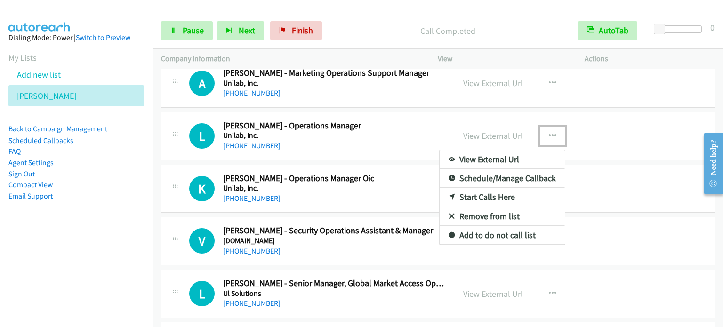
click at [501, 188] on link "Start Calls Here" at bounding box center [502, 197] width 125 height 19
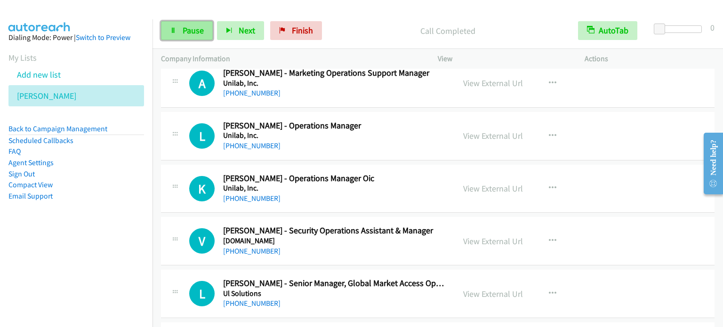
click at [190, 32] on span "Pause" at bounding box center [193, 30] width 21 height 11
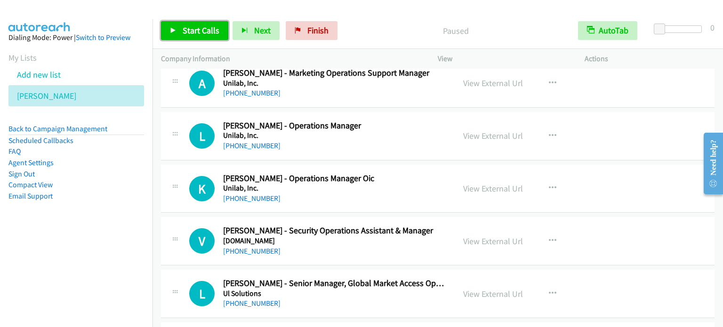
click at [189, 27] on span "Start Calls" at bounding box center [201, 30] width 37 height 11
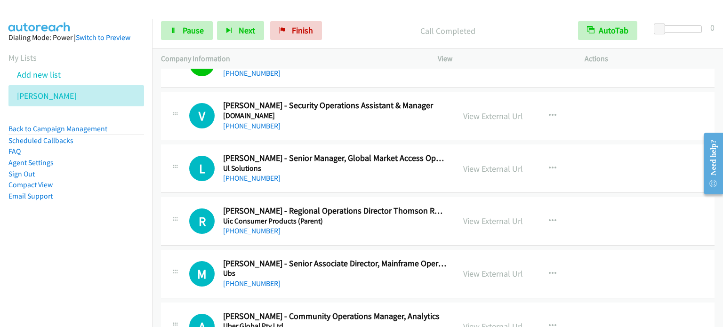
scroll to position [8157, 0]
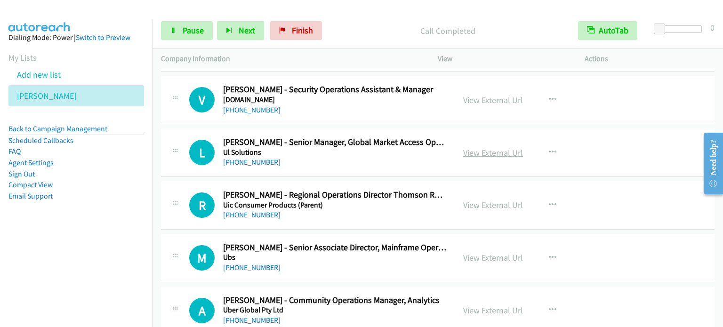
click at [489, 147] on link "View External Url" at bounding box center [493, 152] width 60 height 11
click at [183, 24] on link "Pause" at bounding box center [187, 30] width 52 height 19
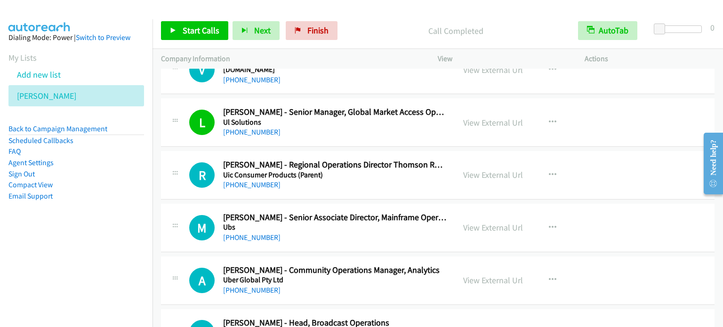
scroll to position [8204, 0]
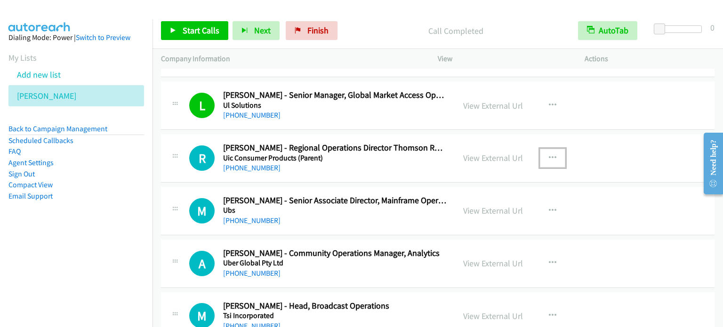
click at [551, 154] on icon "button" at bounding box center [553, 158] width 8 height 8
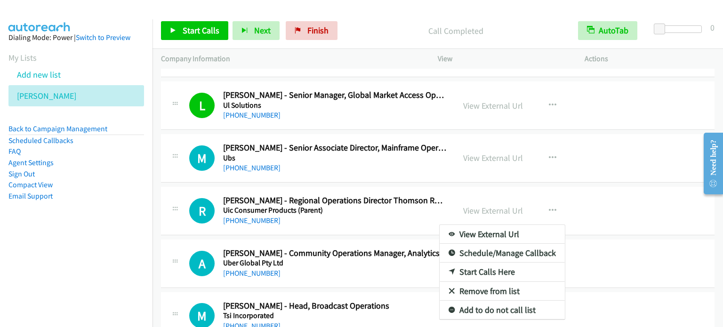
click at [550, 192] on div at bounding box center [361, 163] width 723 height 327
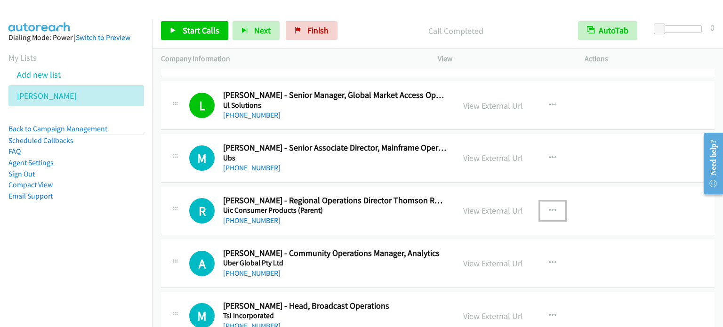
click at [553, 202] on button "button" at bounding box center [552, 211] width 25 height 19
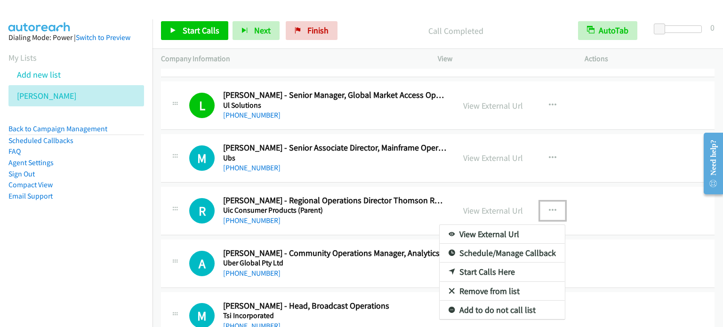
click at [480, 263] on link "Start Calls Here" at bounding box center [502, 272] width 125 height 19
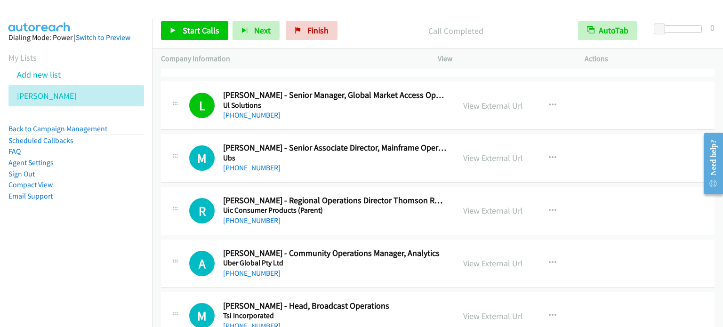
click at [195, 40] on div "Start Calls Pause Next Finish Call Completed AutoTab AutoTab 0" at bounding box center [438, 31] width 571 height 36
drag, startPoint x: 194, startPoint y: 33, endPoint x: 210, endPoint y: 35, distance: 15.7
click at [194, 33] on span "Start Calls" at bounding box center [201, 30] width 37 height 11
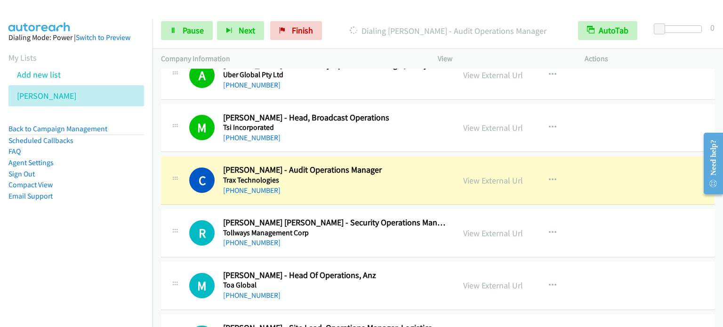
scroll to position [8439, 0]
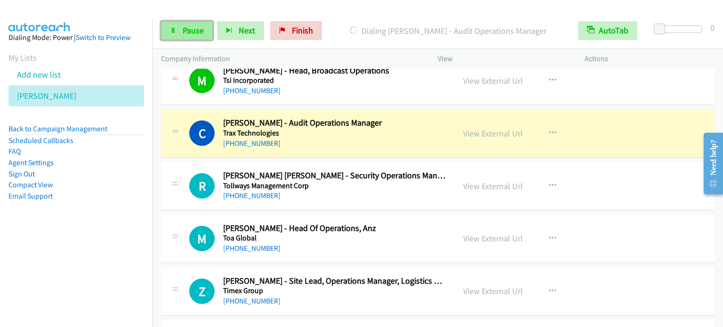
click at [185, 30] on span "Pause" at bounding box center [193, 30] width 21 height 11
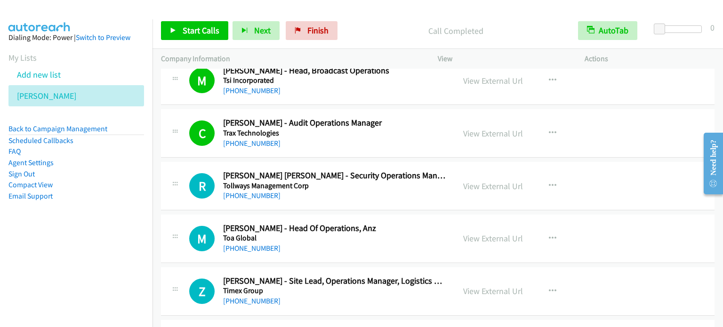
scroll to position [8486, 0]
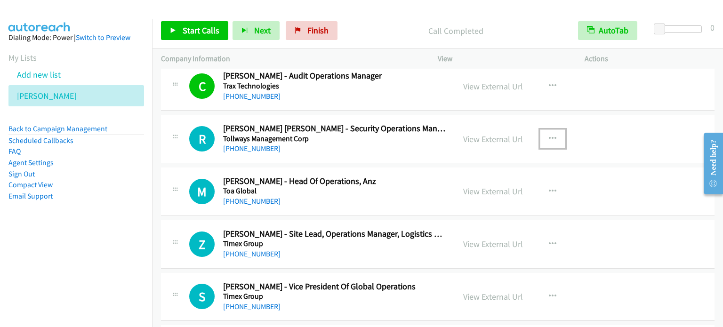
click at [554, 130] on button "button" at bounding box center [552, 139] width 25 height 19
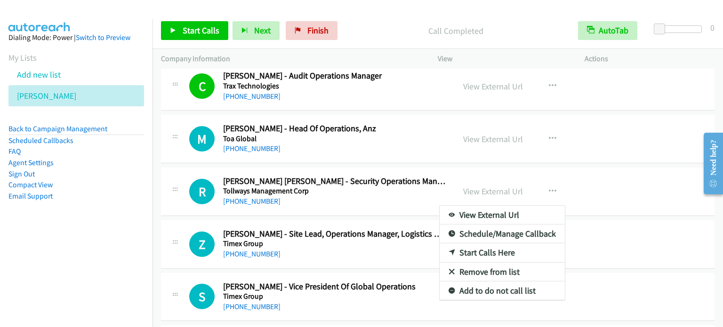
click at [548, 123] on div at bounding box center [361, 163] width 723 height 327
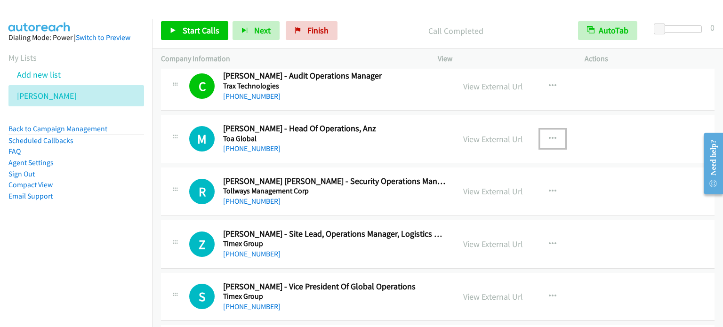
click at [549, 135] on icon "button" at bounding box center [553, 139] width 8 height 8
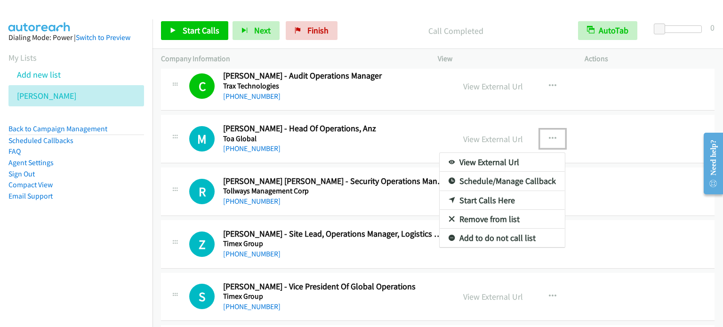
click at [484, 191] on link "Start Calls Here" at bounding box center [502, 200] width 125 height 19
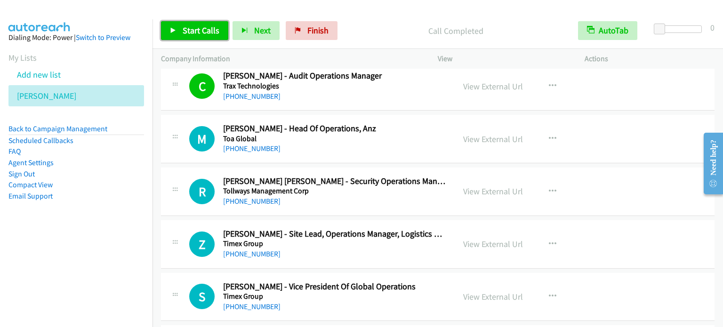
click at [202, 30] on span "Start Calls" at bounding box center [201, 30] width 37 height 11
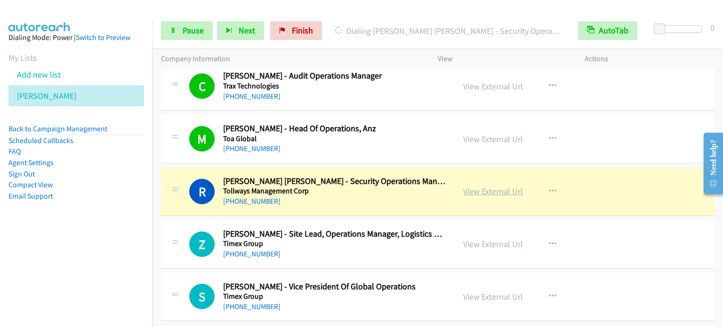
click at [500, 186] on link "View External Url" at bounding box center [493, 191] width 60 height 11
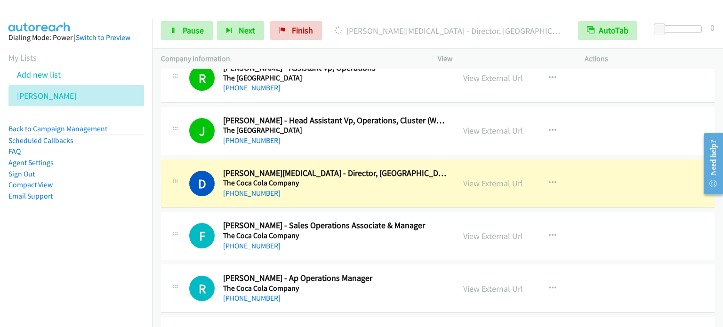
scroll to position [8910, 0]
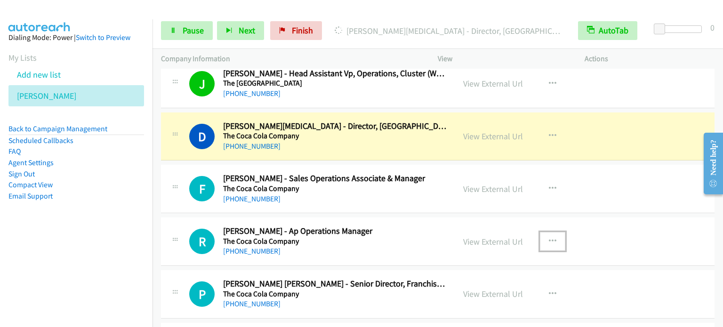
click at [549, 238] on icon "button" at bounding box center [553, 242] width 8 height 8
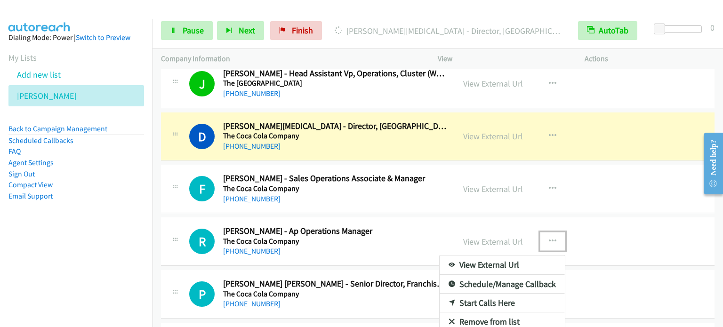
click at [485, 294] on link "Start Calls Here" at bounding box center [502, 303] width 125 height 19
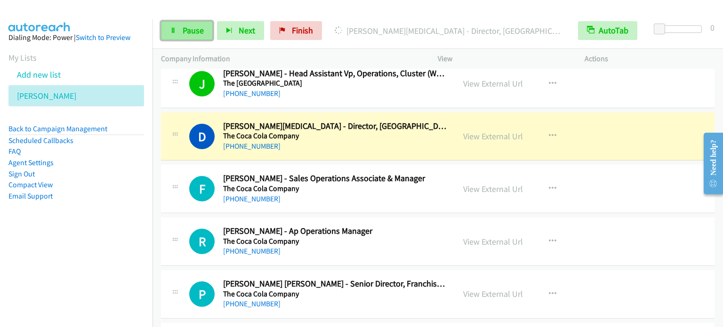
click at [191, 30] on span "Pause" at bounding box center [193, 30] width 21 height 11
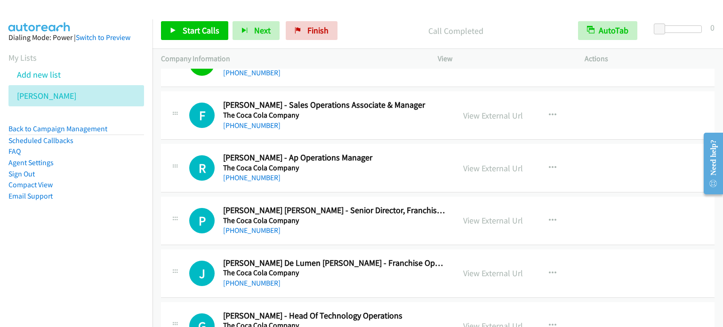
scroll to position [9005, 0]
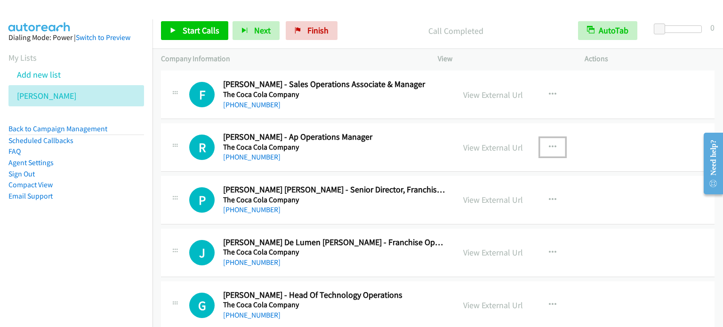
click at [552, 144] on icon "button" at bounding box center [553, 148] width 8 height 8
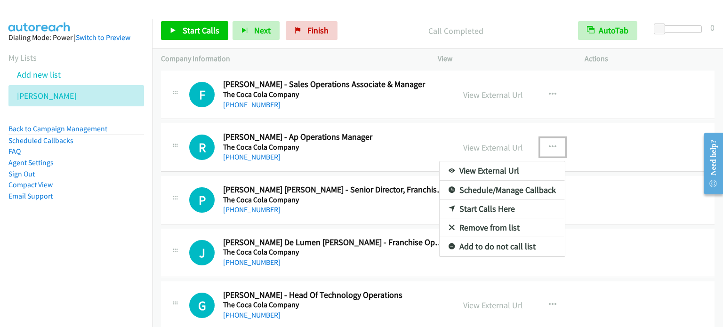
click at [499, 200] on link "Start Calls Here" at bounding box center [502, 209] width 125 height 19
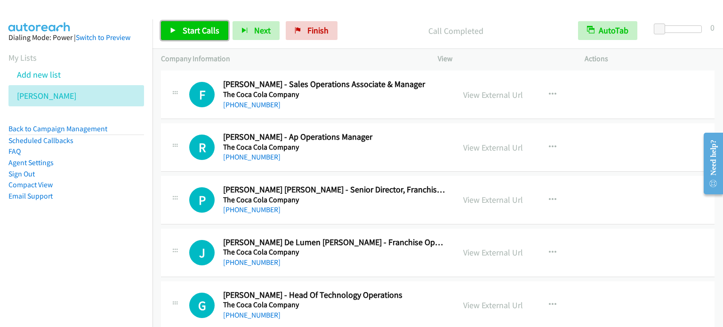
click at [209, 22] on link "Start Calls" at bounding box center [194, 30] width 67 height 19
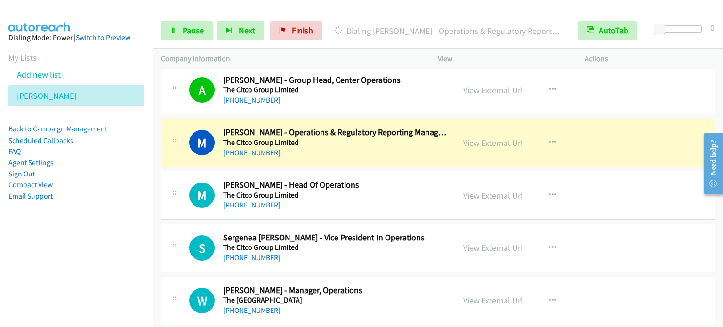
scroll to position [9287, 0]
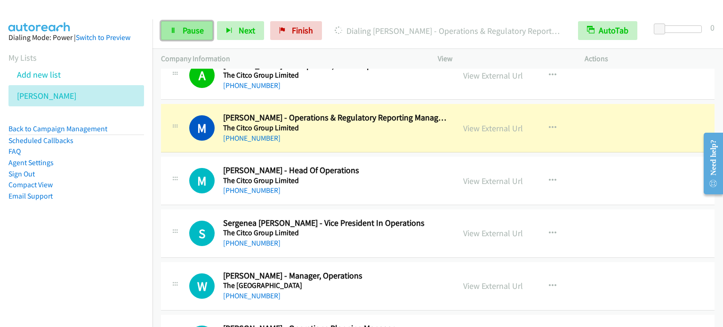
click at [179, 29] on link "Pause" at bounding box center [187, 30] width 52 height 19
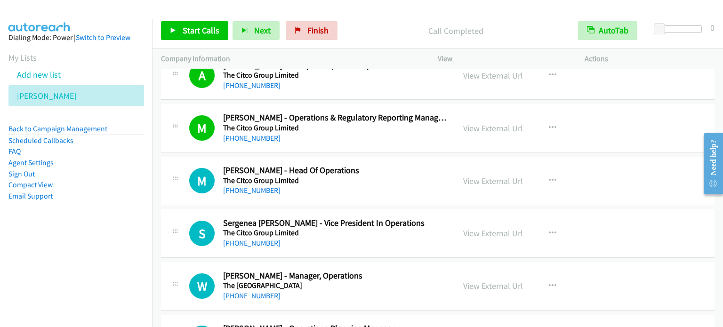
scroll to position [9334, 0]
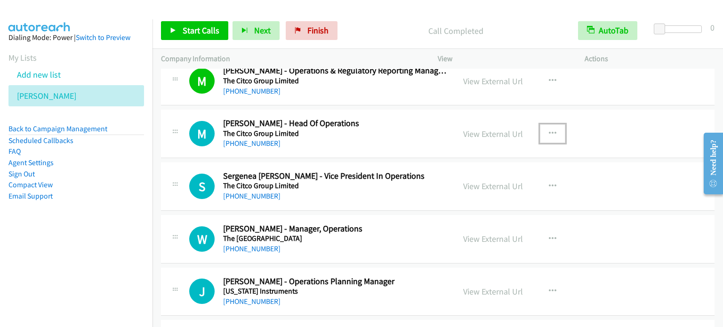
click at [553, 124] on button "button" at bounding box center [552, 133] width 25 height 19
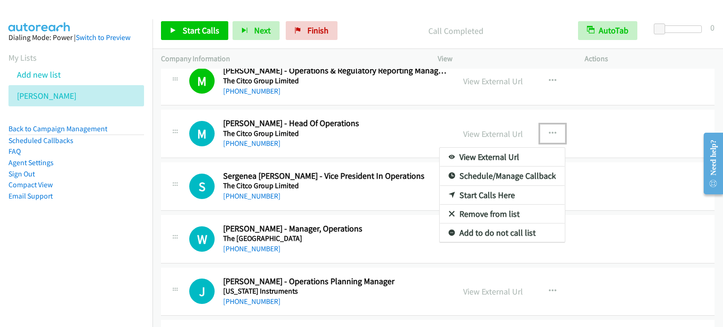
click at [497, 186] on link "Start Calls Here" at bounding box center [502, 195] width 125 height 19
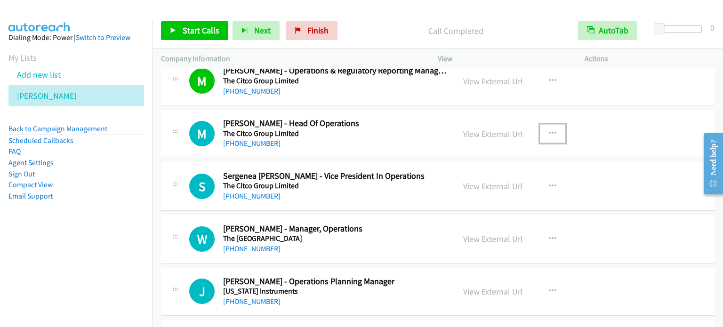
click at [550, 130] on icon "button" at bounding box center [553, 134] width 8 height 8
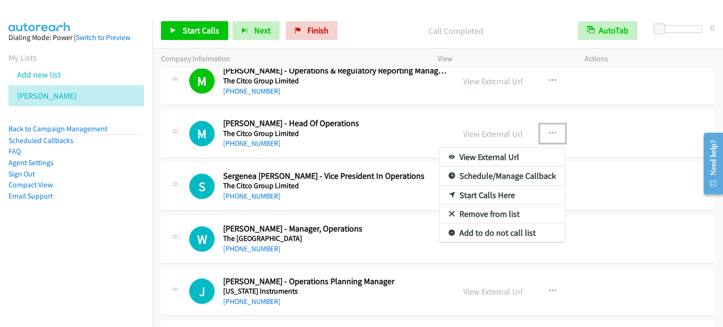
drag, startPoint x: 502, startPoint y: 177, endPoint x: 482, endPoint y: 171, distance: 20.1
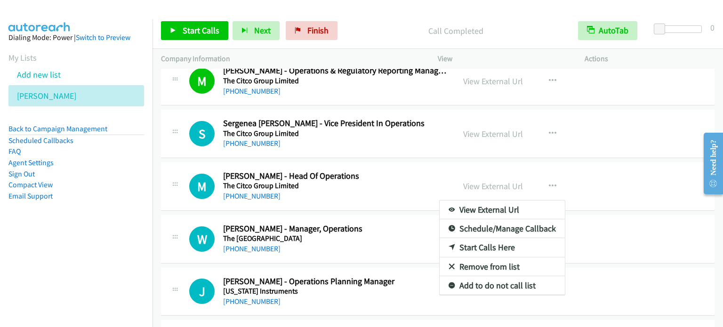
click at [550, 116] on div at bounding box center [361, 163] width 723 height 327
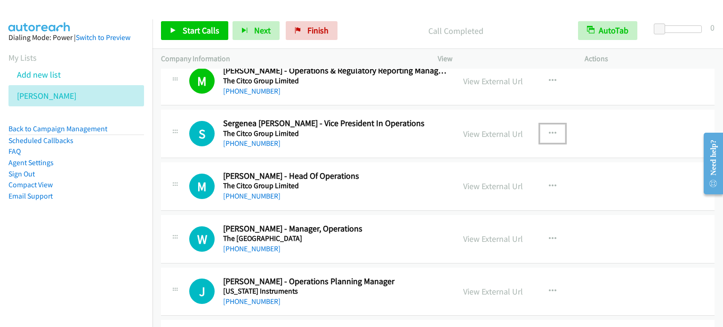
click at [550, 130] on icon "button" at bounding box center [553, 134] width 8 height 8
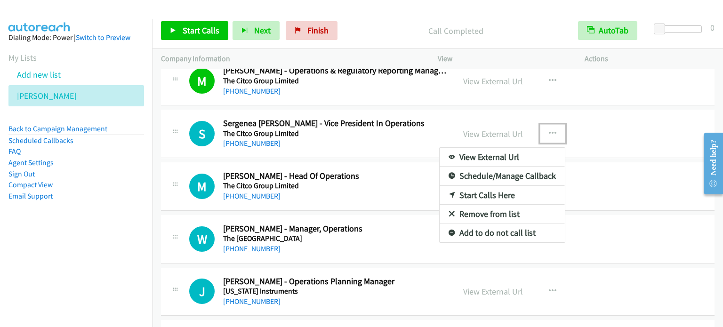
click at [503, 186] on link "Start Calls Here" at bounding box center [502, 195] width 125 height 19
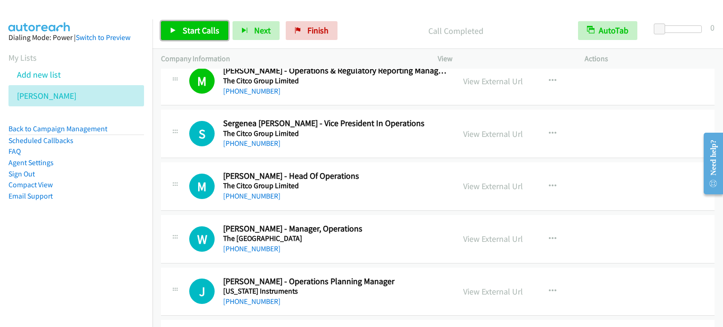
click at [205, 31] on span "Start Calls" at bounding box center [201, 30] width 37 height 11
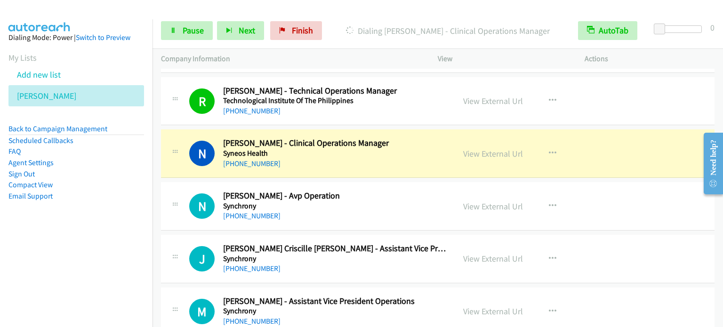
scroll to position [9805, 0]
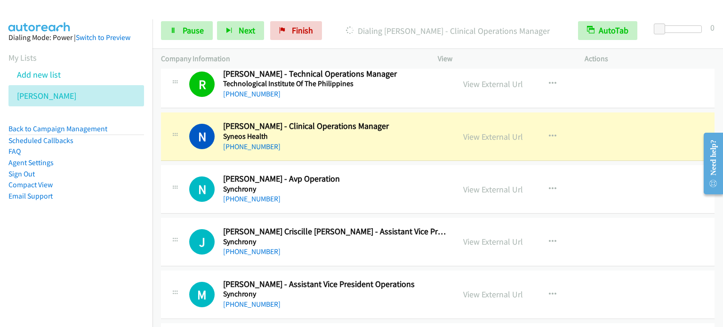
click at [154, 116] on td "N Callback Scheduled Nemesio Tubil - Clinical Operations Manager Syneos Health …" at bounding box center [438, 137] width 571 height 53
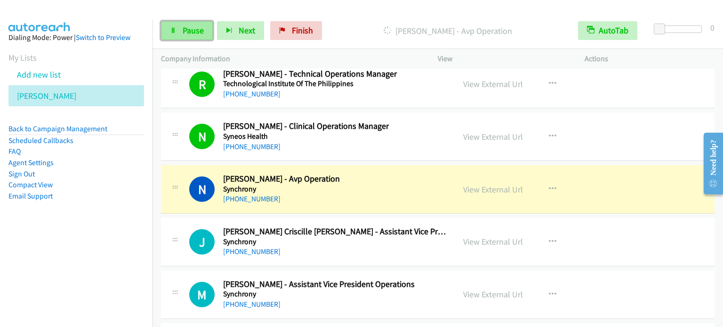
click at [191, 32] on span "Pause" at bounding box center [193, 30] width 21 height 11
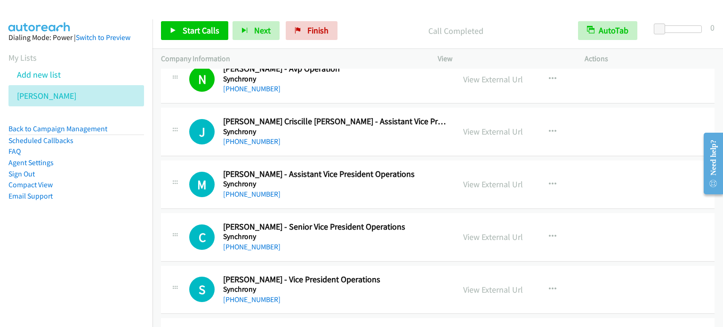
scroll to position [9899, 0]
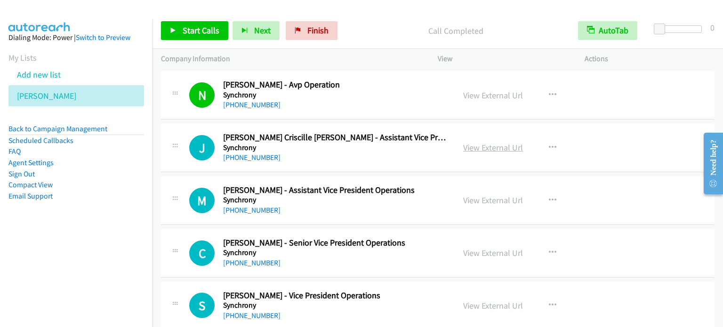
click at [504, 142] on link "View External Url" at bounding box center [493, 147] width 60 height 11
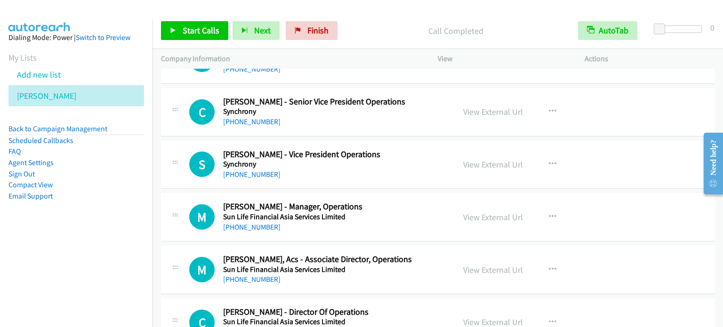
scroll to position [10088, 0]
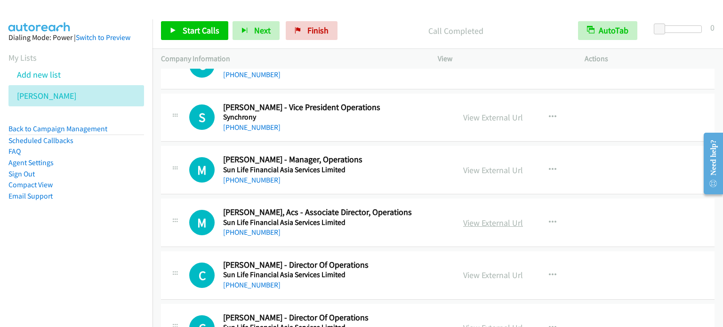
click at [489, 218] on link "View External Url" at bounding box center [493, 223] width 60 height 11
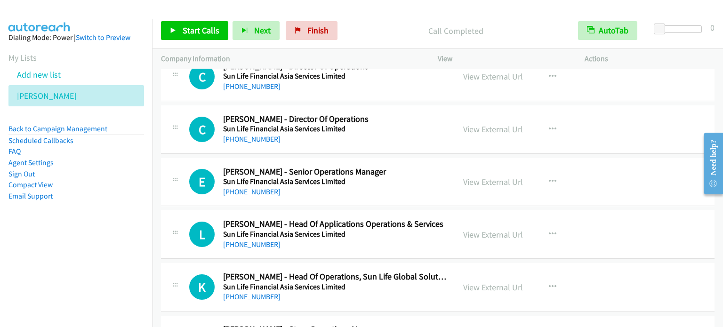
scroll to position [10318, 0]
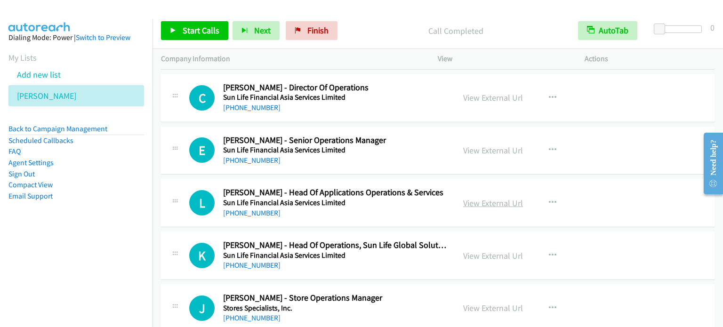
click at [486, 198] on link "View External Url" at bounding box center [493, 203] width 60 height 11
click at [491, 251] on link "View External Url" at bounding box center [493, 256] width 60 height 11
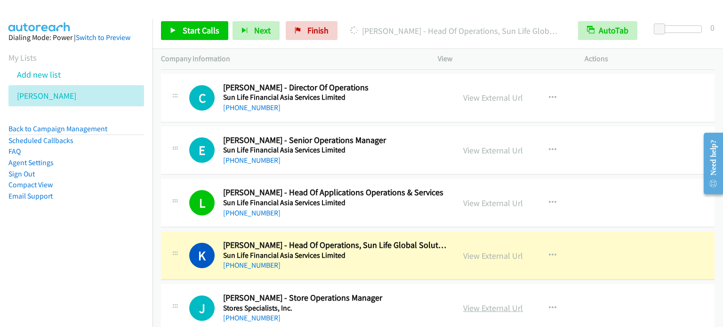
click at [497, 303] on link "View External Url" at bounding box center [493, 308] width 60 height 11
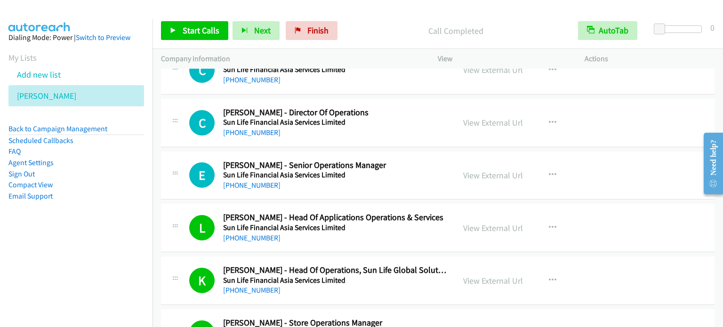
scroll to position [10271, 0]
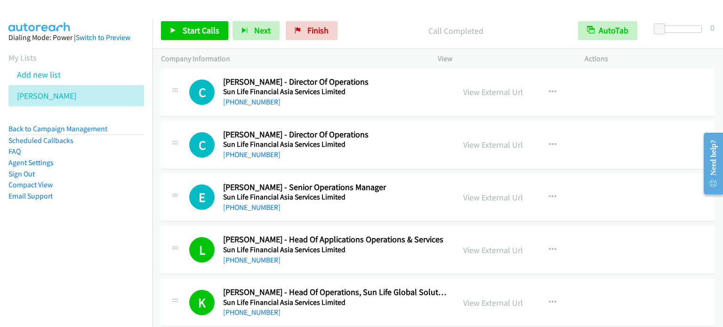
drag, startPoint x: 481, startPoint y: 181, endPoint x: 524, endPoint y: 195, distance: 45.1
click at [496, 192] on link "View External Url" at bounding box center [493, 197] width 60 height 11
click at [509, 139] on link "View External Url" at bounding box center [493, 144] width 60 height 11
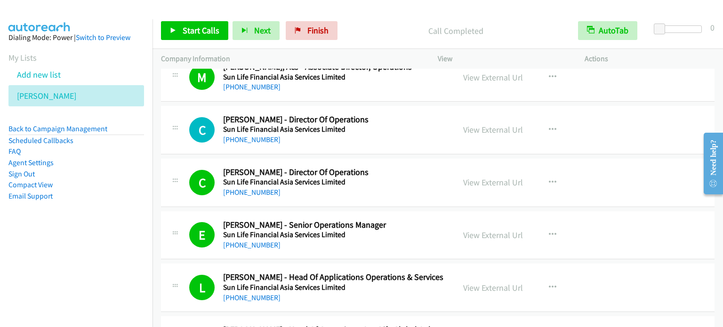
scroll to position [10177, 0]
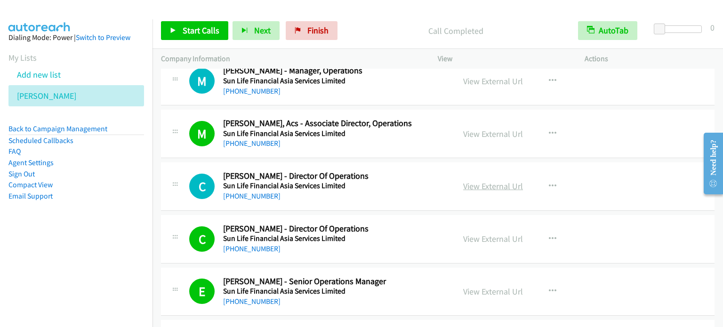
click at [497, 181] on link "View External Url" at bounding box center [493, 186] width 60 height 11
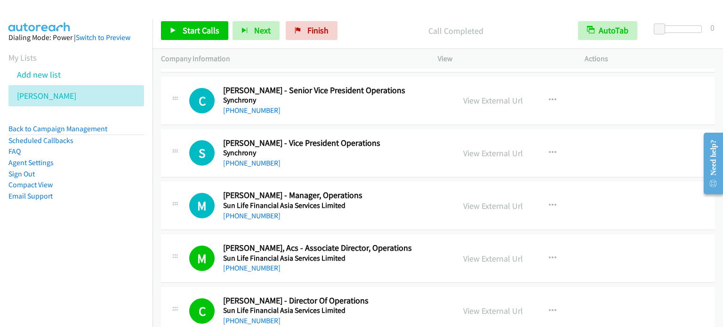
scroll to position [10035, 0]
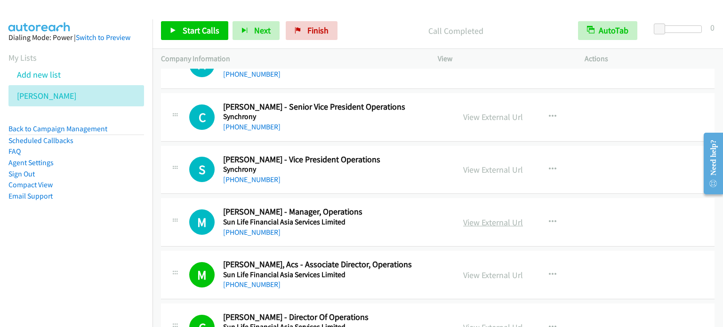
click at [488, 217] on link "View External Url" at bounding box center [493, 222] width 60 height 11
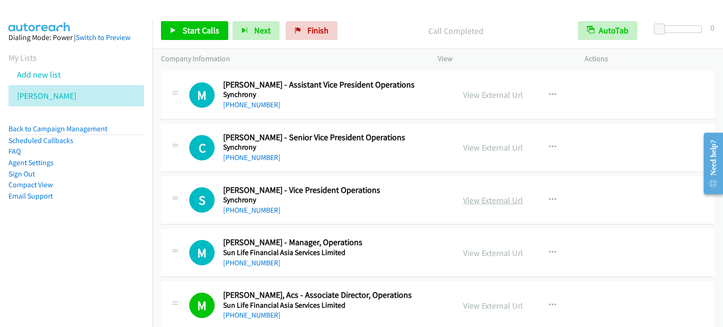
scroll to position [9988, 0]
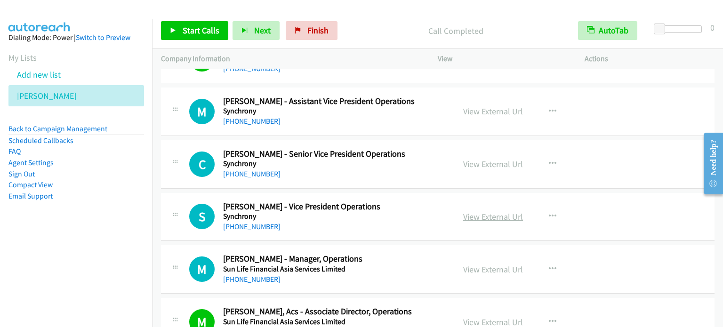
click at [487, 211] on link "View External Url" at bounding box center [493, 216] width 60 height 11
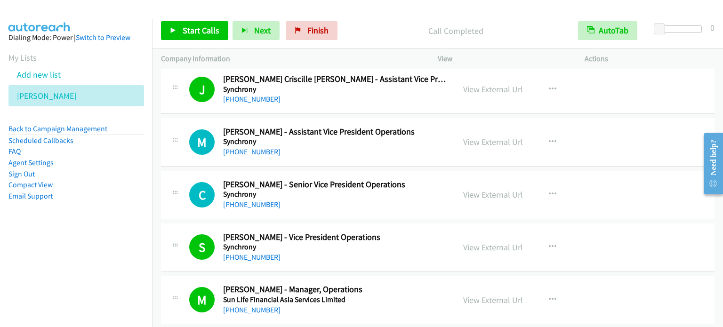
scroll to position [9941, 0]
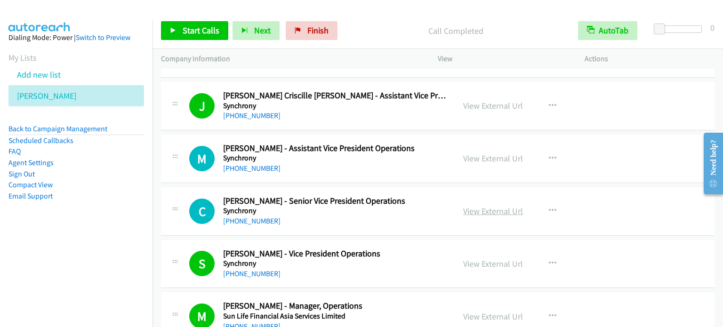
click at [498, 206] on link "View External Url" at bounding box center [493, 211] width 60 height 11
click at [485, 153] on link "View External Url" at bounding box center [493, 158] width 60 height 11
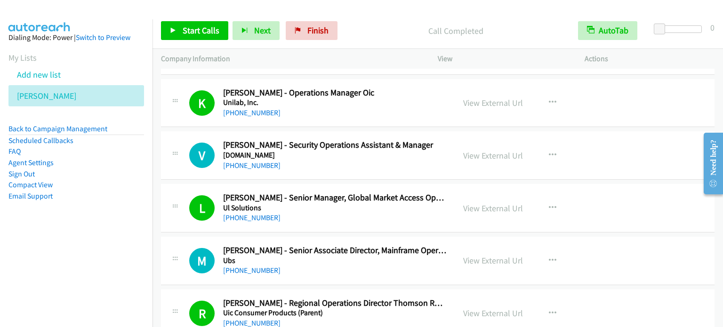
scroll to position [8152, 0]
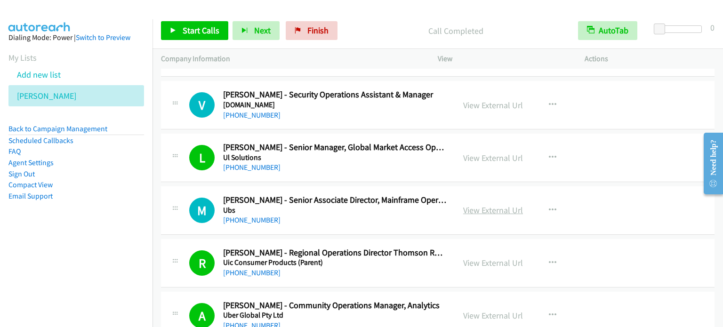
click at [471, 205] on link "View External Url" at bounding box center [493, 210] width 60 height 11
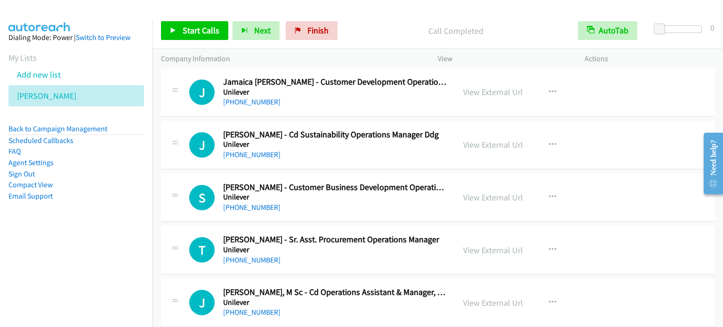
scroll to position [7163, 0]
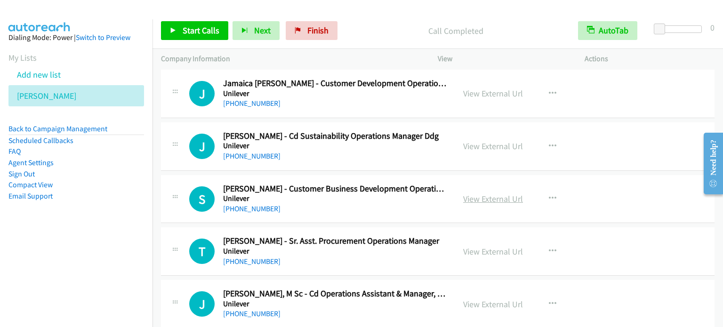
click at [497, 194] on link "View External Url" at bounding box center [493, 199] width 60 height 11
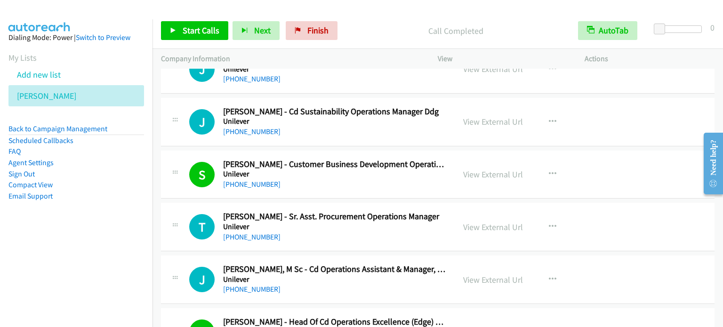
scroll to position [7210, 0]
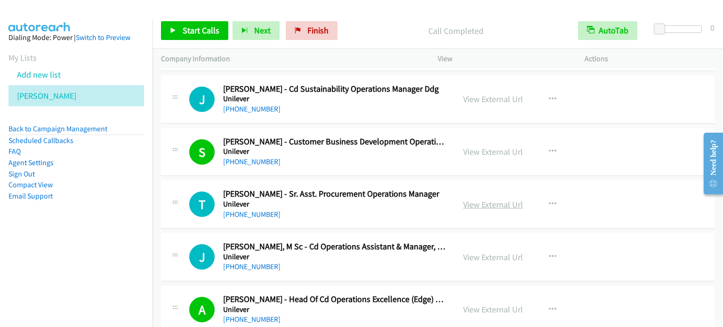
click at [489, 199] on link "View External Url" at bounding box center [493, 204] width 60 height 11
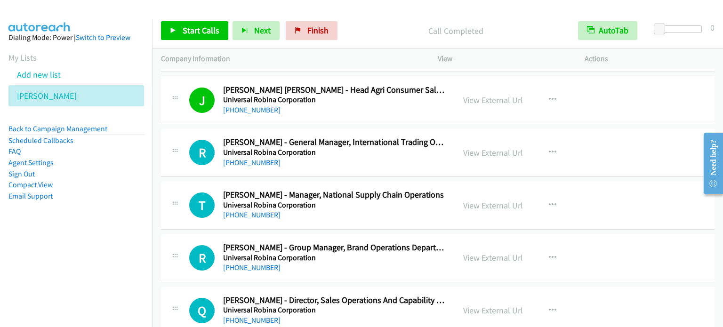
scroll to position [5514, 0]
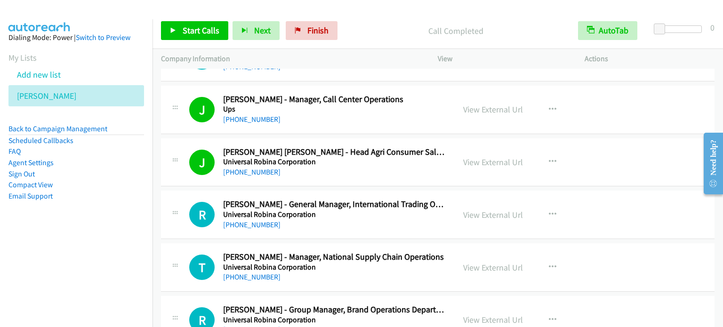
drag, startPoint x: 494, startPoint y: 204, endPoint x: 541, endPoint y: 208, distance: 47.7
click at [507, 210] on link "View External Url" at bounding box center [493, 215] width 60 height 11
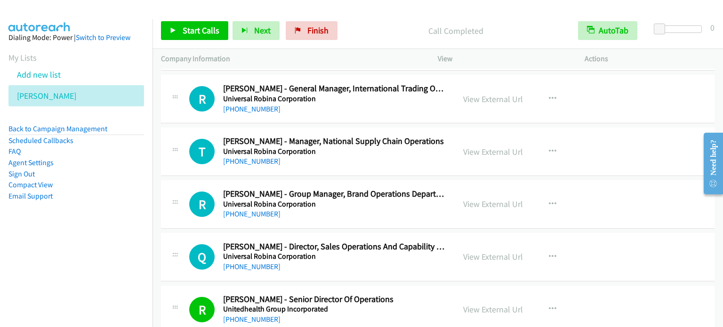
scroll to position [5609, 0]
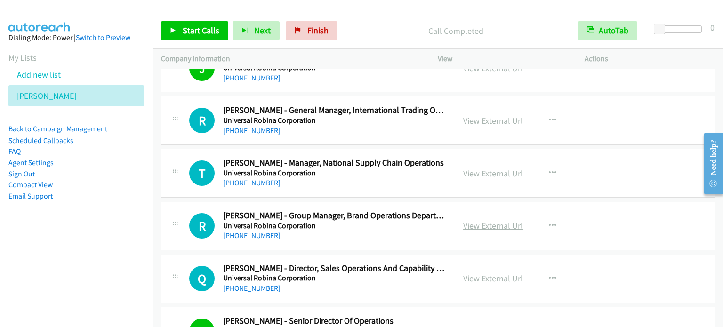
click at [490, 220] on link "View External Url" at bounding box center [493, 225] width 60 height 11
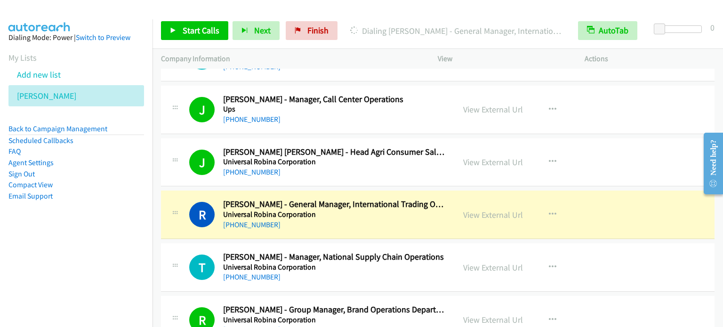
scroll to position [5561, 0]
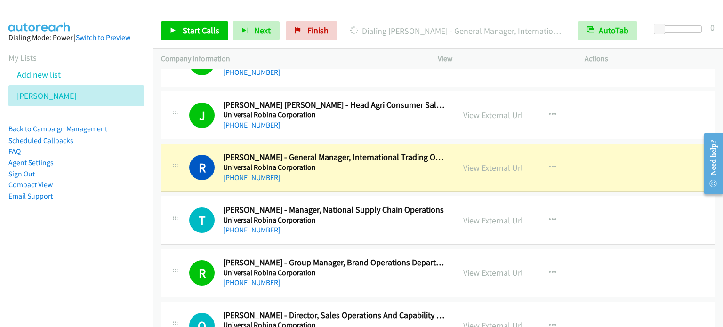
click at [495, 215] on link "View External Url" at bounding box center [493, 220] width 60 height 11
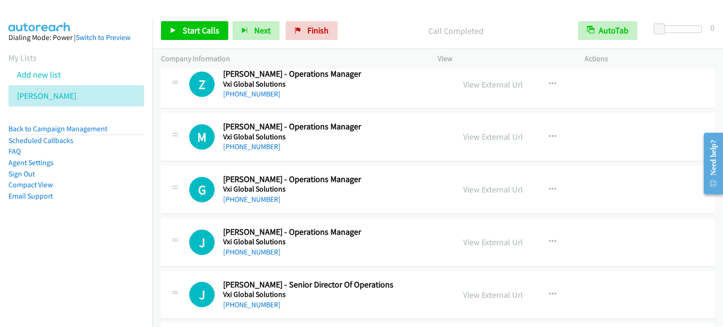
scroll to position [4949, 0]
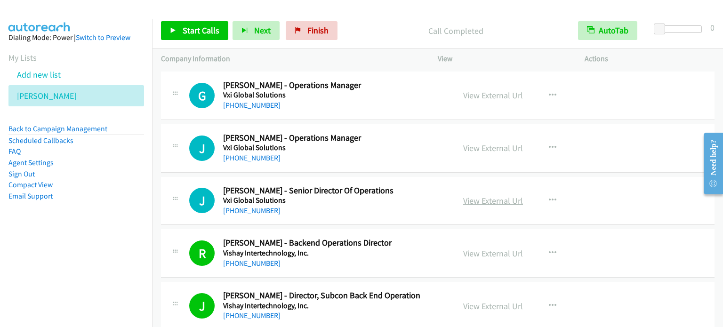
click at [499, 195] on link "View External Url" at bounding box center [493, 200] width 60 height 11
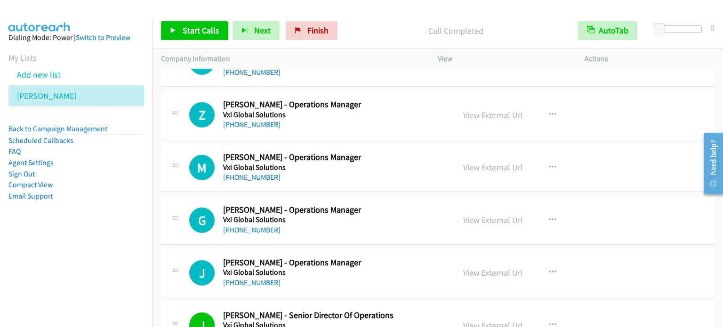
scroll to position [4761, 0]
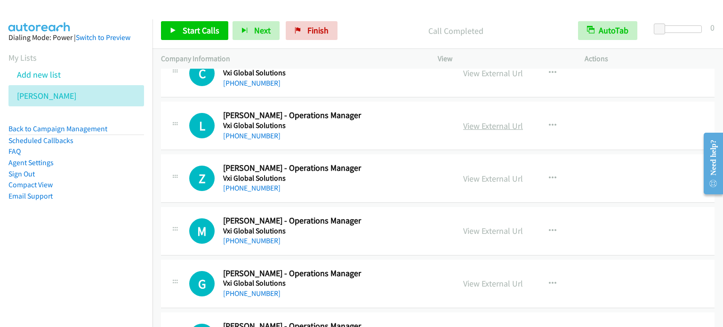
click at [498, 121] on link "View External Url" at bounding box center [493, 126] width 60 height 11
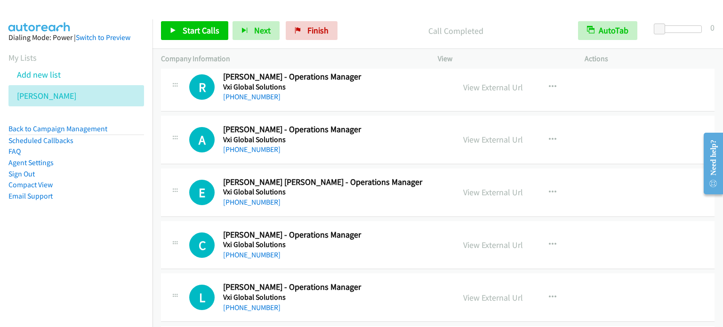
scroll to position [4572, 0]
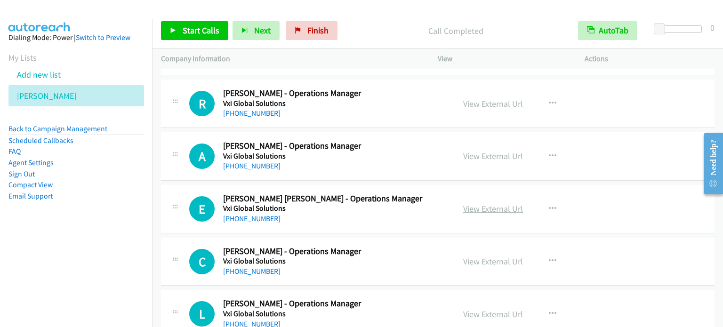
click at [503, 203] on link "View External Url" at bounding box center [493, 208] width 60 height 11
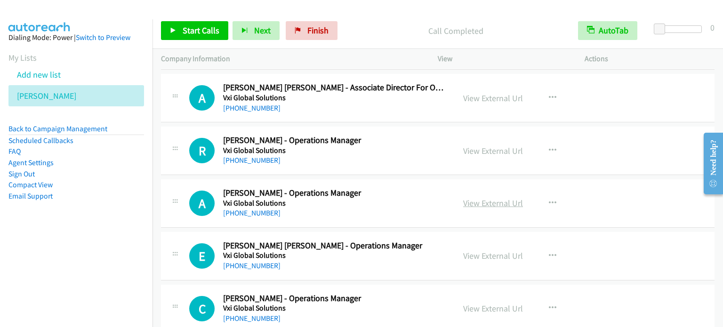
click at [509, 198] on link "View External Url" at bounding box center [493, 203] width 60 height 11
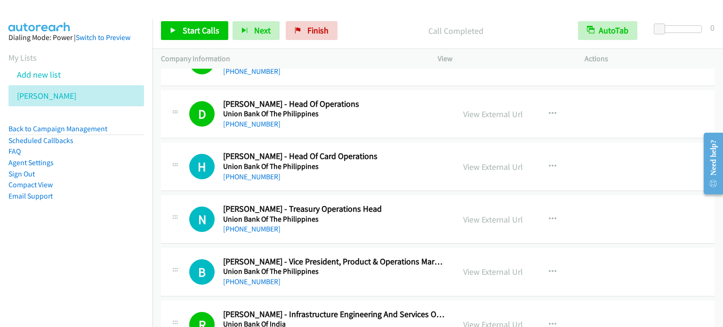
scroll to position [6739, 0]
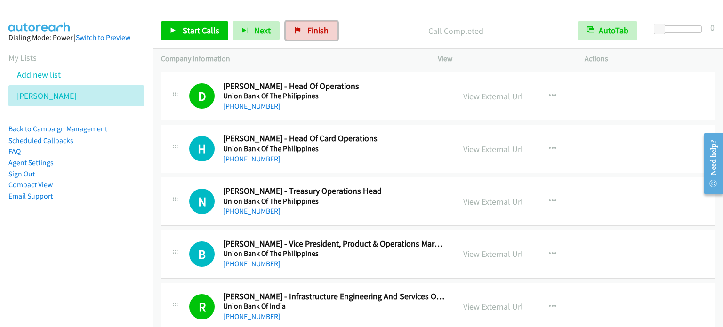
drag, startPoint x: 306, startPoint y: 29, endPoint x: 409, endPoint y: 47, distance: 105.1
click at [308, 30] on span "Finish" at bounding box center [318, 30] width 21 height 11
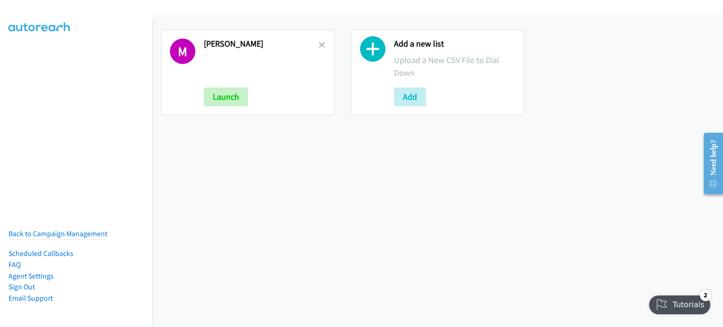
drag, startPoint x: 190, startPoint y: 168, endPoint x: 198, endPoint y: 165, distance: 8.7
click at [190, 169] on div "M Mary Launch Add a new list Upload a New CSV File to Dial Down Add" at bounding box center [438, 170] width 571 height 315
click at [404, 99] on button "Add" at bounding box center [410, 97] width 32 height 19
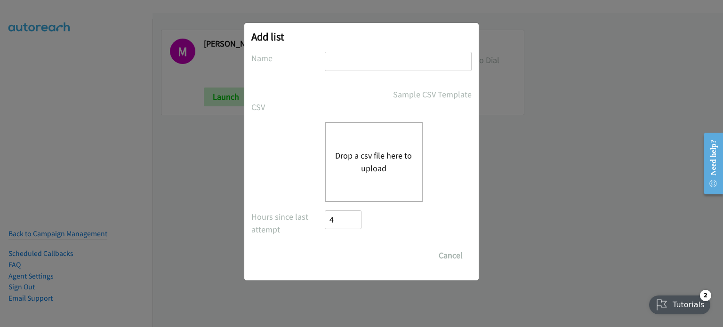
click at [388, 54] on input "text" at bounding box center [398, 61] width 147 height 19
type input "morning"
click at [381, 154] on button "Drop a csv file here to upload" at bounding box center [373, 161] width 77 height 25
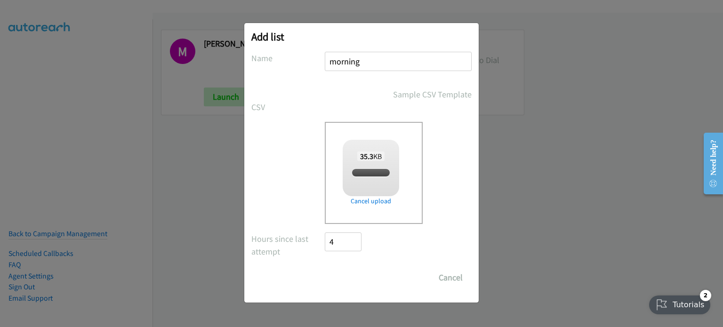
checkbox input "true"
drag, startPoint x: 356, startPoint y: 276, endPoint x: 366, endPoint y: 269, distance: 12.5
click at [357, 276] on input "Save List" at bounding box center [349, 277] width 49 height 19
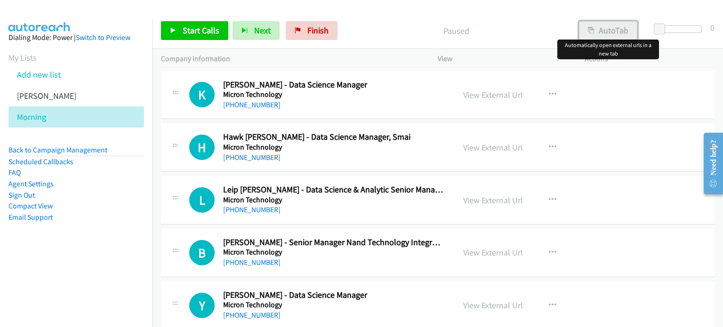
click at [607, 30] on button "AutoTab" at bounding box center [608, 30] width 58 height 19
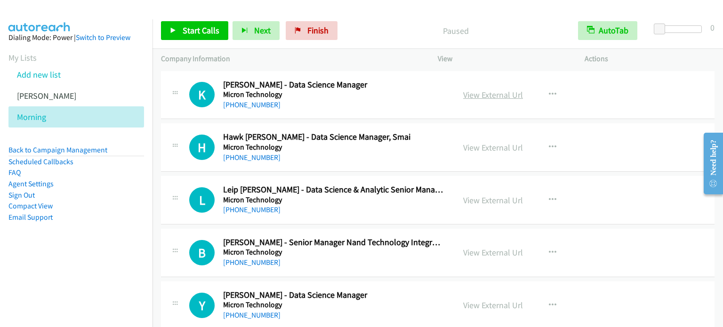
drag, startPoint x: 497, startPoint y: 94, endPoint x: 480, endPoint y: 98, distance: 17.9
click at [482, 94] on link "View External Url" at bounding box center [493, 94] width 60 height 11
click at [188, 30] on span "Start Calls" at bounding box center [201, 30] width 37 height 11
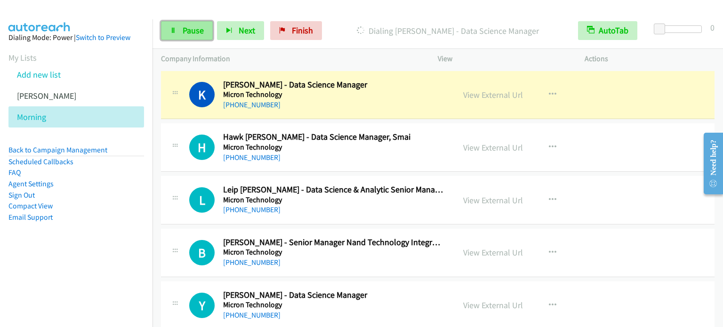
click at [185, 33] on span "Pause" at bounding box center [193, 30] width 21 height 11
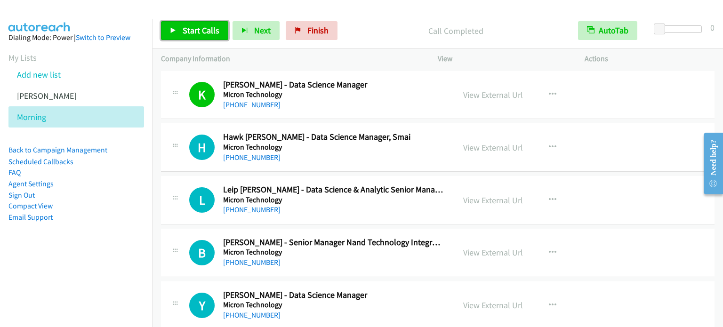
click at [200, 22] on link "Start Calls" at bounding box center [194, 30] width 67 height 19
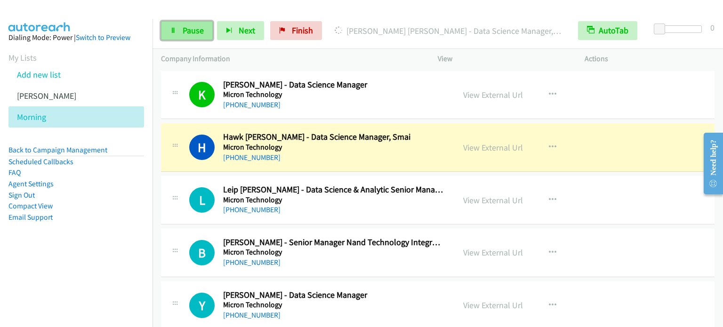
click at [200, 27] on span "Pause" at bounding box center [193, 30] width 21 height 11
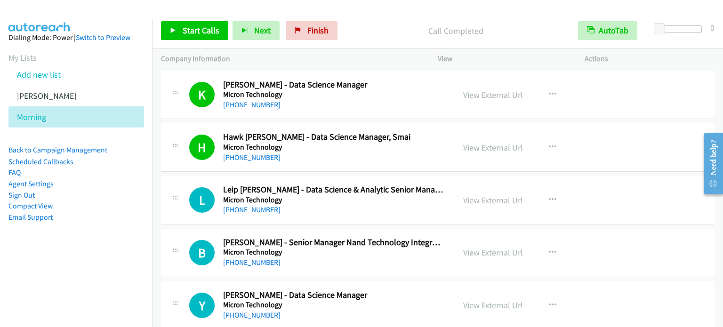
click at [495, 200] on link "View External Url" at bounding box center [493, 200] width 60 height 11
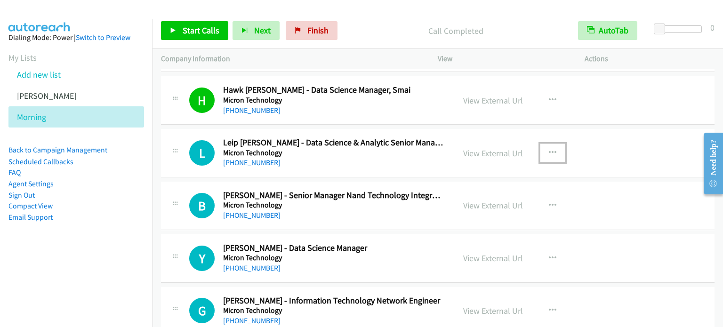
click at [552, 149] on icon "button" at bounding box center [553, 153] width 8 height 8
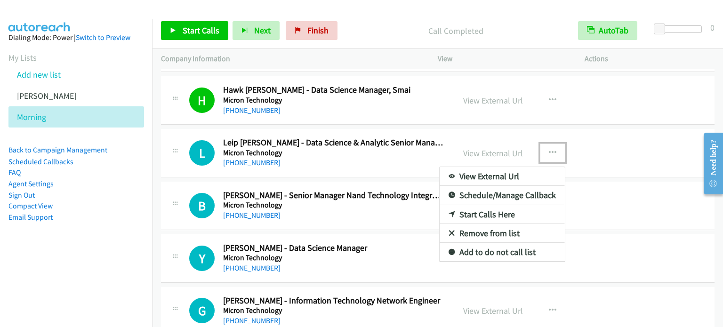
click at [495, 211] on link "Start Calls Here" at bounding box center [502, 214] width 125 height 19
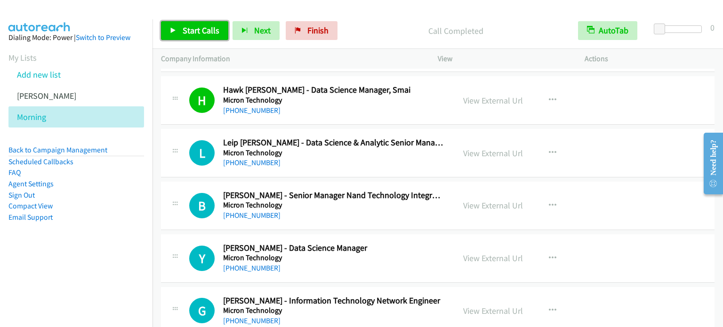
click at [186, 25] on span "Start Calls" at bounding box center [201, 30] width 37 height 11
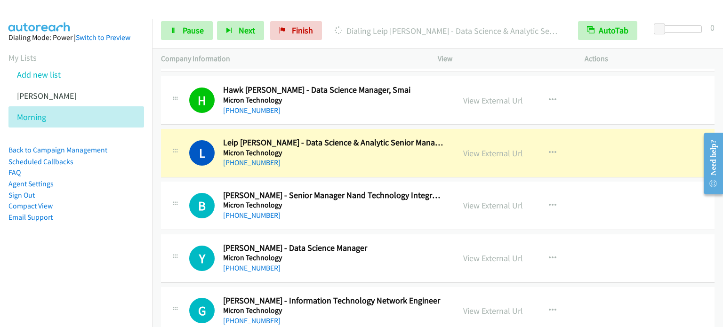
scroll to position [94, 0]
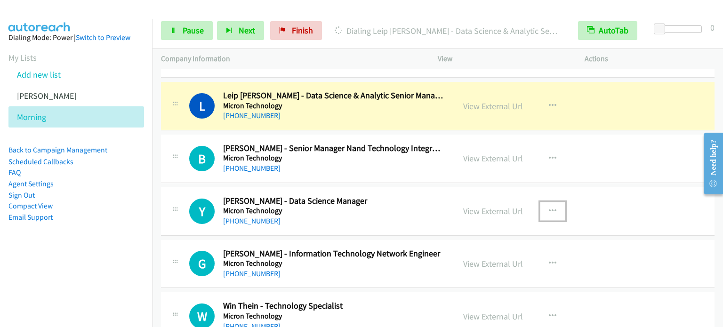
click at [554, 208] on button "button" at bounding box center [552, 211] width 25 height 19
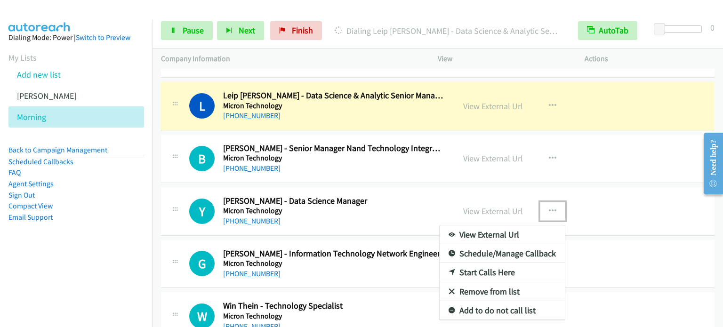
click at [481, 272] on link "Start Calls Here" at bounding box center [502, 272] width 125 height 19
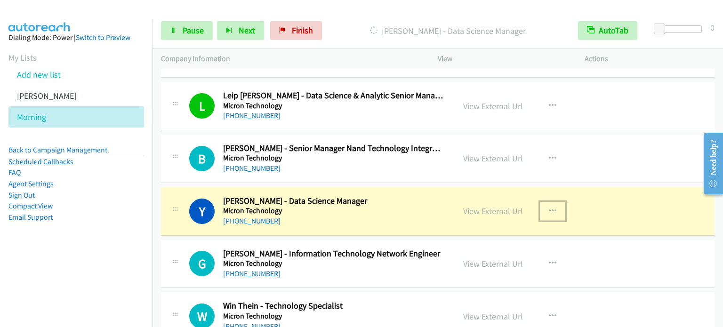
scroll to position [188, 0]
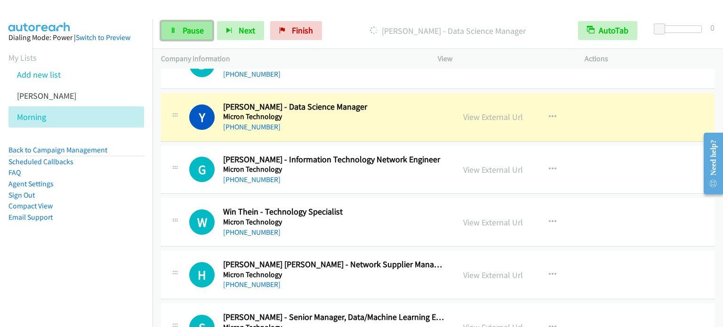
click at [176, 32] on link "Pause" at bounding box center [187, 30] width 52 height 19
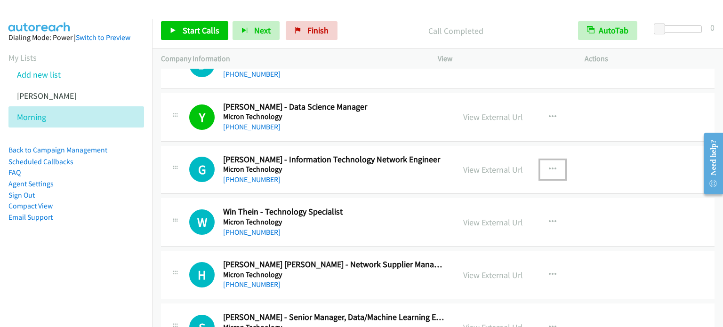
click at [549, 169] on icon "button" at bounding box center [553, 170] width 8 height 8
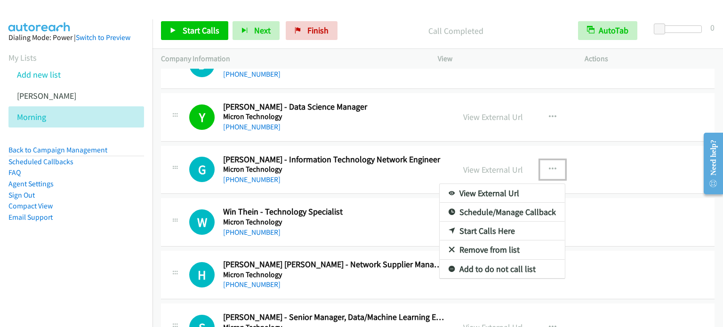
click at [503, 230] on link "Start Calls Here" at bounding box center [502, 231] width 125 height 19
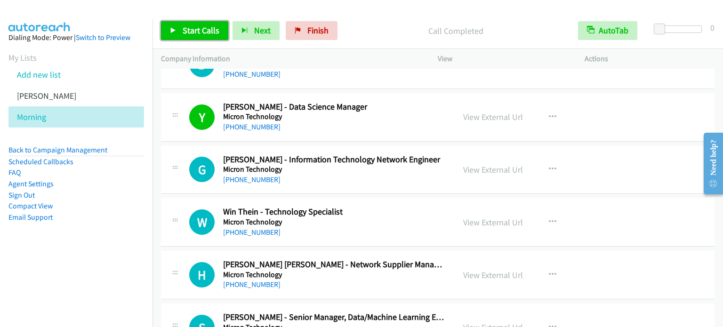
click at [196, 26] on span "Start Calls" at bounding box center [201, 30] width 37 height 11
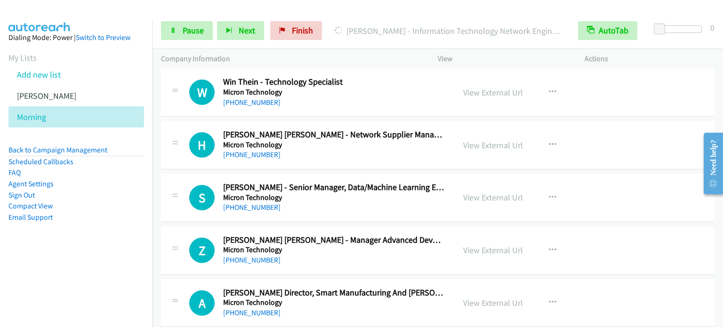
scroll to position [330, 0]
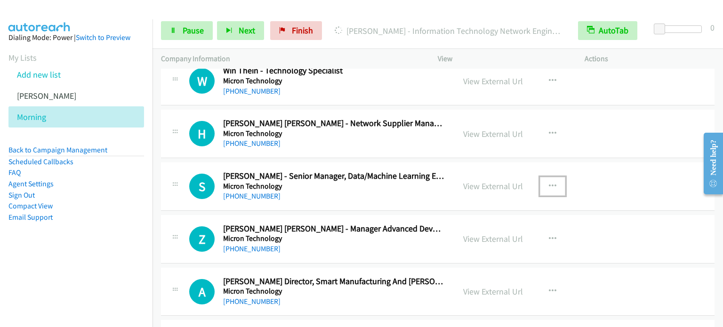
drag, startPoint x: 549, startPoint y: 184, endPoint x: 537, endPoint y: 192, distance: 13.6
click at [549, 184] on icon "button" at bounding box center [553, 187] width 8 height 8
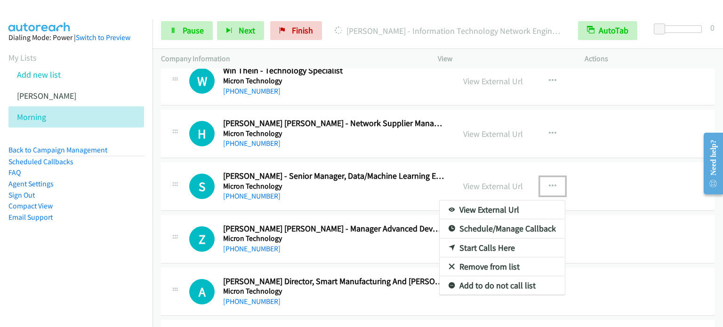
click at [491, 246] on link "Start Calls Here" at bounding box center [502, 248] width 125 height 19
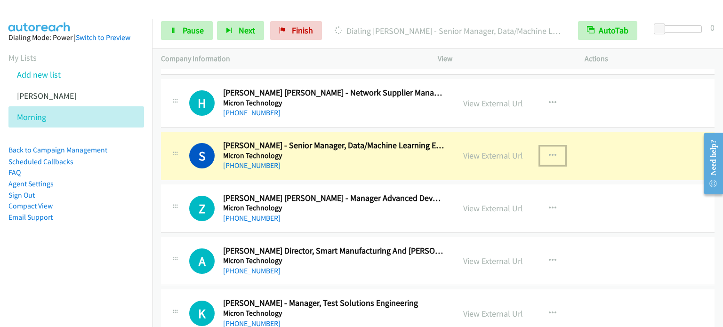
scroll to position [377, 0]
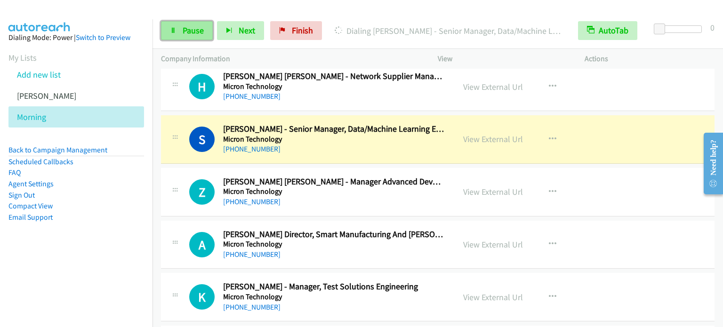
click at [190, 29] on span "Pause" at bounding box center [193, 30] width 21 height 11
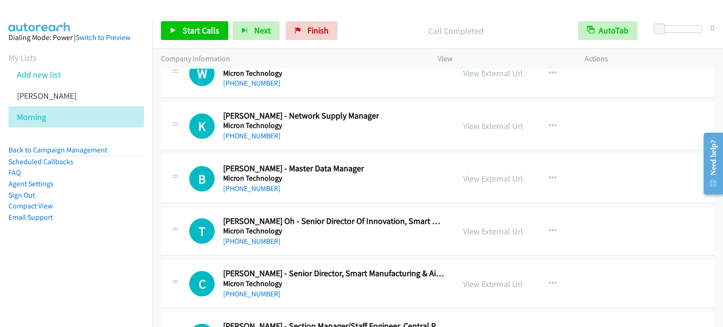
scroll to position [706, 0]
click at [497, 177] on link "View External Url" at bounding box center [493, 178] width 60 height 11
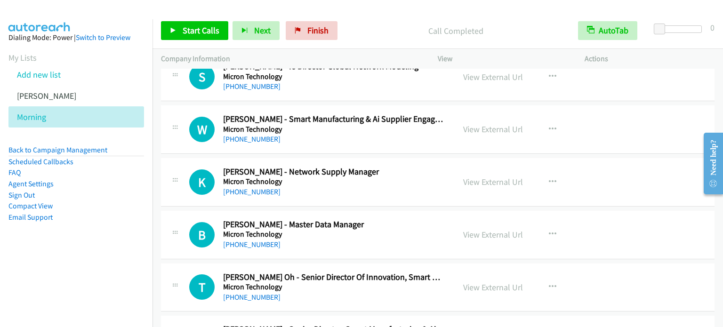
scroll to position [659, 0]
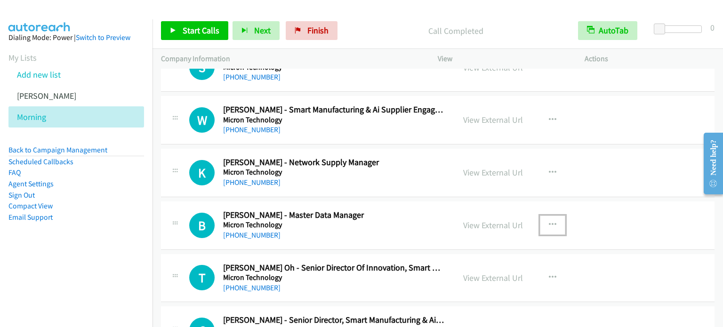
click at [549, 222] on icon "button" at bounding box center [553, 225] width 8 height 8
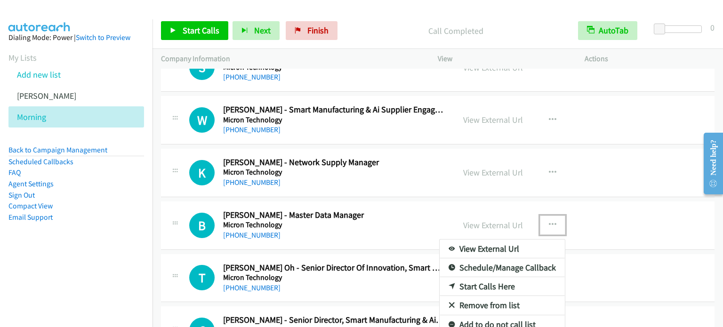
click at [501, 287] on link "Start Calls Here" at bounding box center [502, 286] width 125 height 19
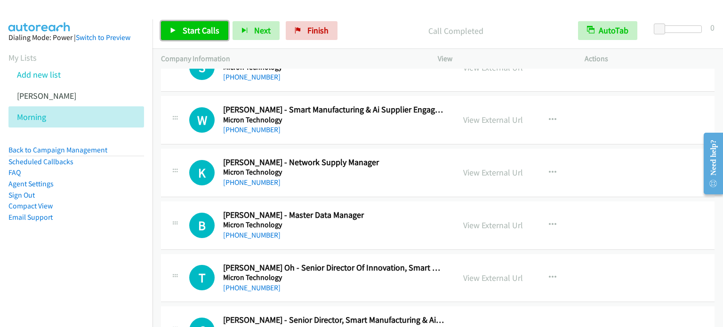
click at [197, 31] on span "Start Calls" at bounding box center [201, 30] width 37 height 11
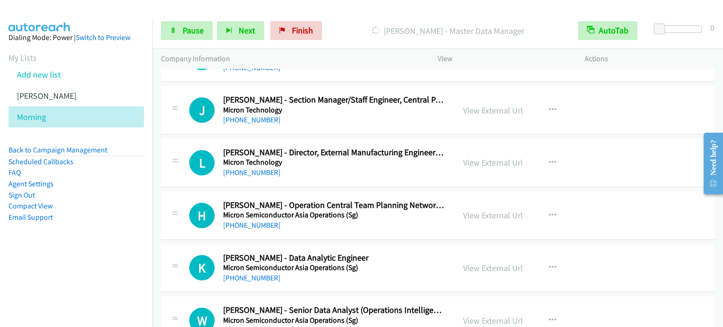
scroll to position [989, 0]
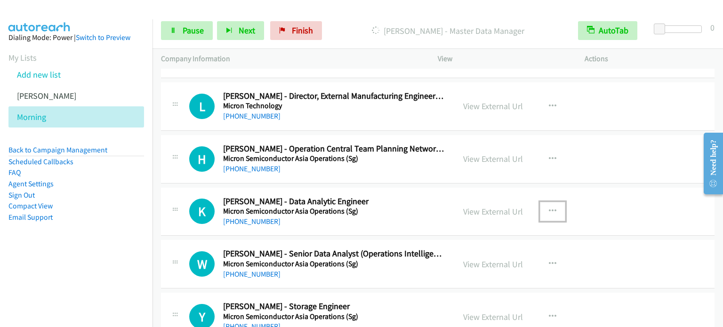
click at [549, 208] on icon "button" at bounding box center [553, 212] width 8 height 8
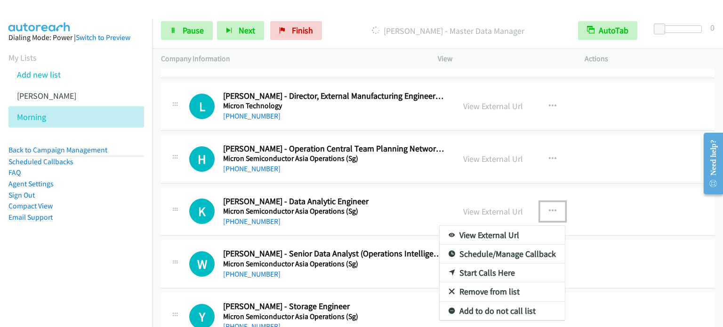
click at [483, 271] on link "Start Calls Here" at bounding box center [502, 273] width 125 height 19
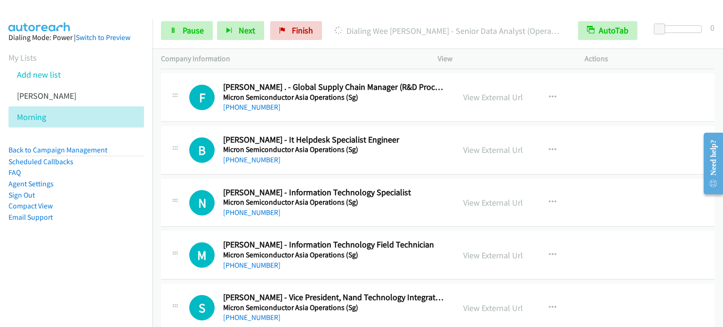
scroll to position [1272, 0]
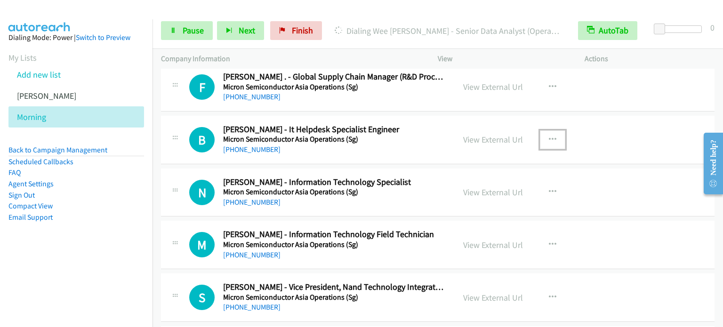
click at [550, 136] on icon "button" at bounding box center [553, 140] width 8 height 8
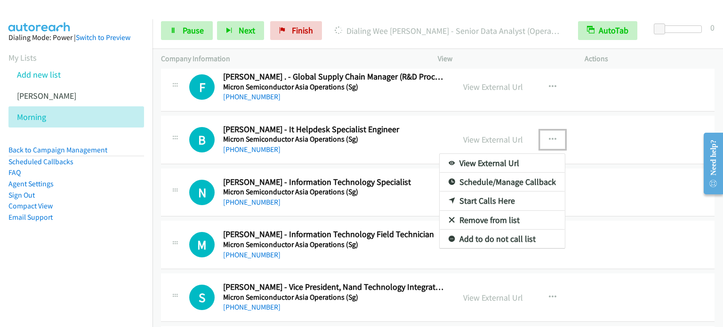
click at [491, 201] on link "Start Calls Here" at bounding box center [502, 201] width 125 height 19
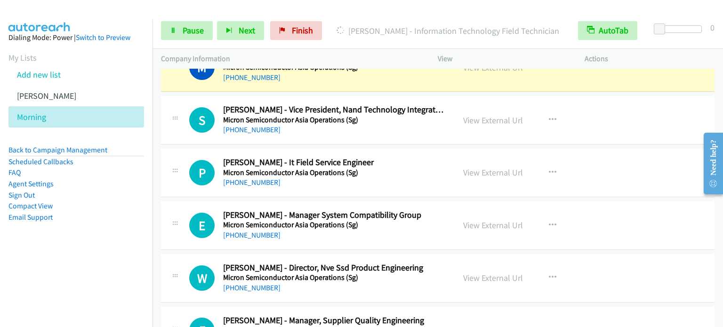
scroll to position [1460, 0]
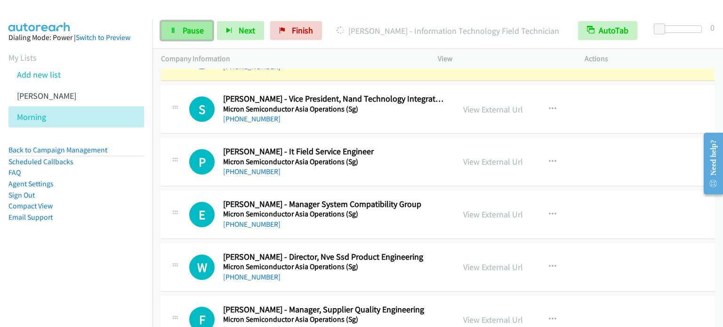
click at [179, 28] on link "Pause" at bounding box center [187, 30] width 52 height 19
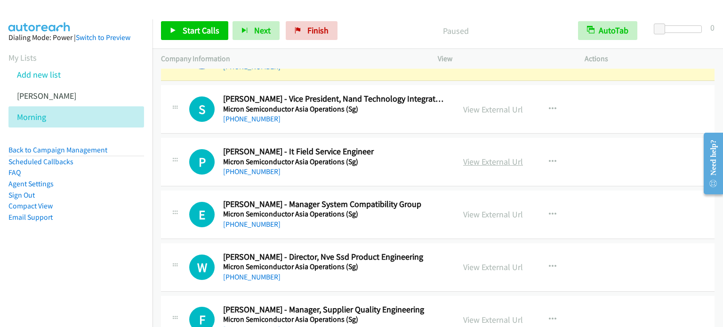
click at [494, 157] on link "View External Url" at bounding box center [493, 161] width 60 height 11
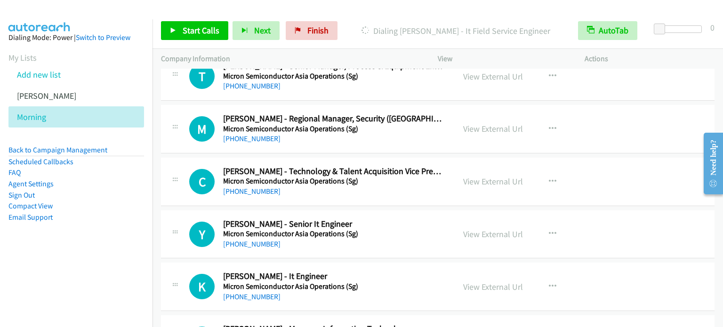
scroll to position [2119, 0]
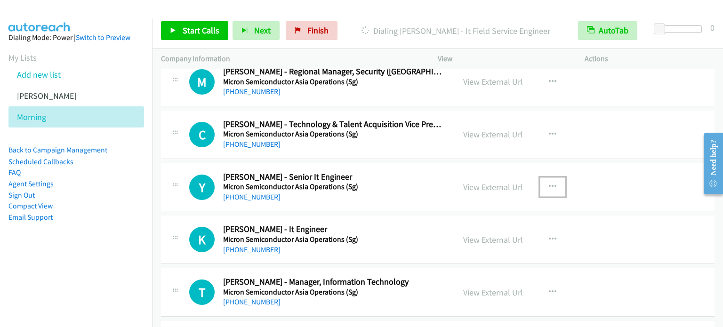
click at [549, 183] on icon "button" at bounding box center [553, 187] width 8 height 8
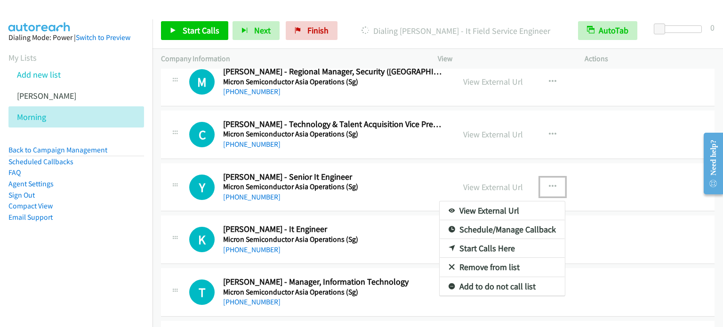
click at [491, 243] on link "Start Calls Here" at bounding box center [502, 248] width 125 height 19
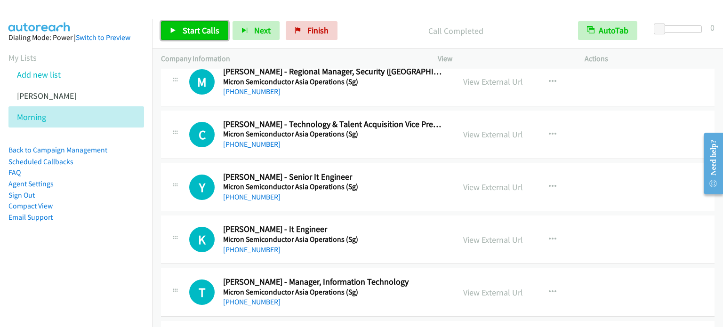
click at [194, 28] on span "Start Calls" at bounding box center [201, 30] width 37 height 11
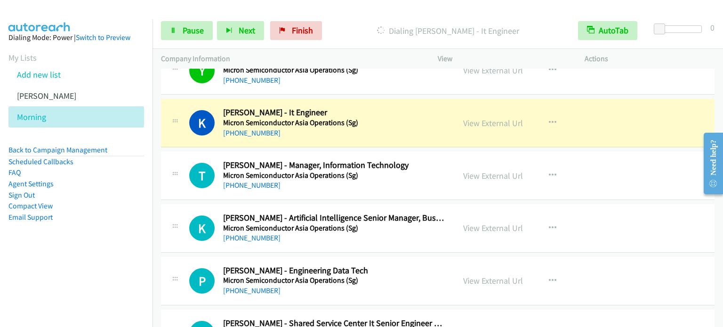
scroll to position [2213, 0]
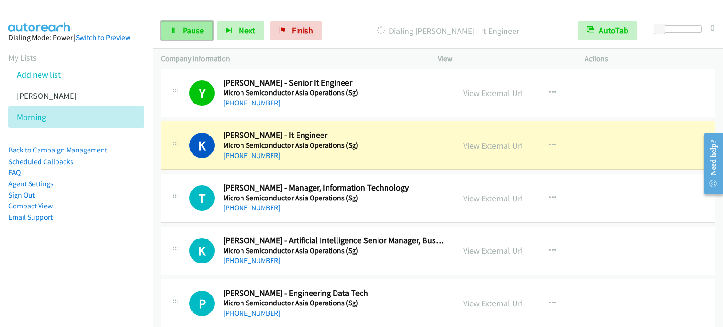
click at [187, 26] on span "Pause" at bounding box center [193, 30] width 21 height 11
